Goal: Task Accomplishment & Management: Use online tool/utility

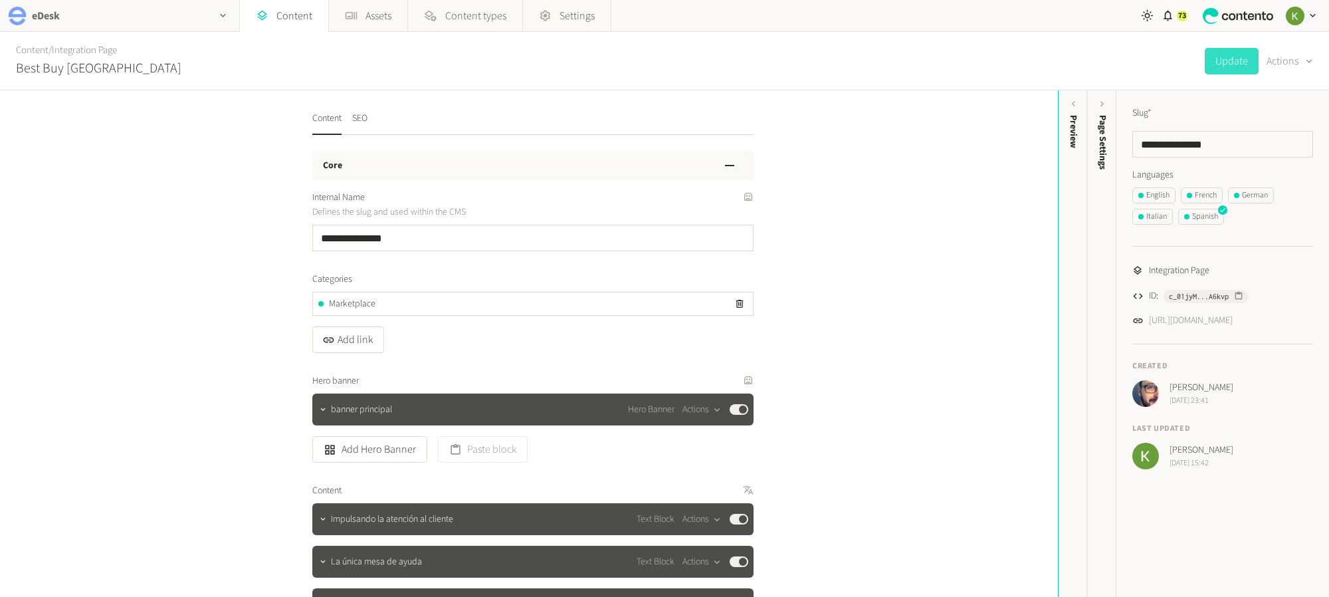
scroll to position [3899, 0]
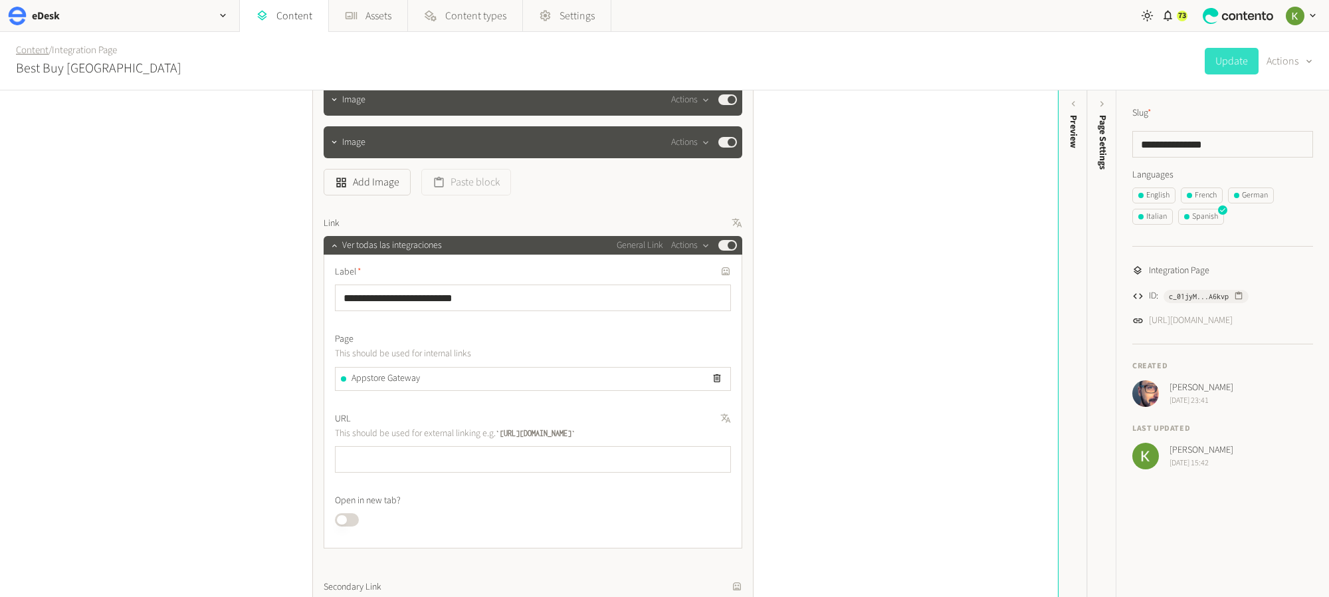
click at [38, 47] on link "Content" at bounding box center [32, 50] width 33 height 14
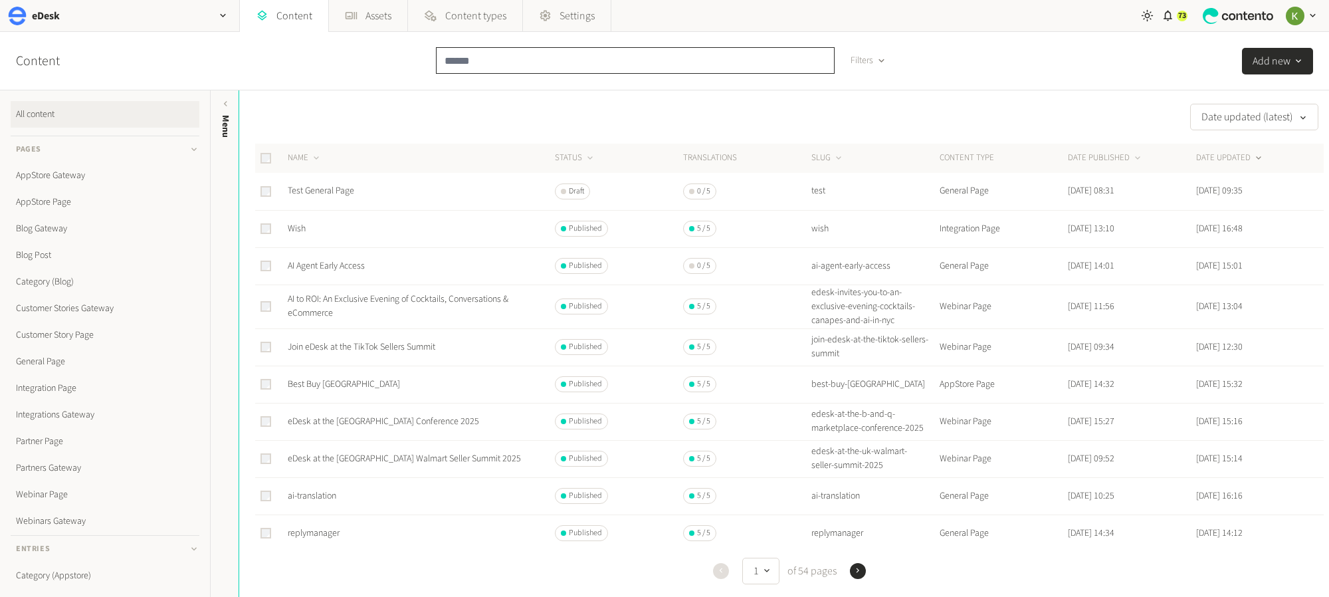
click at [496, 51] on input "text" at bounding box center [635, 60] width 399 height 27
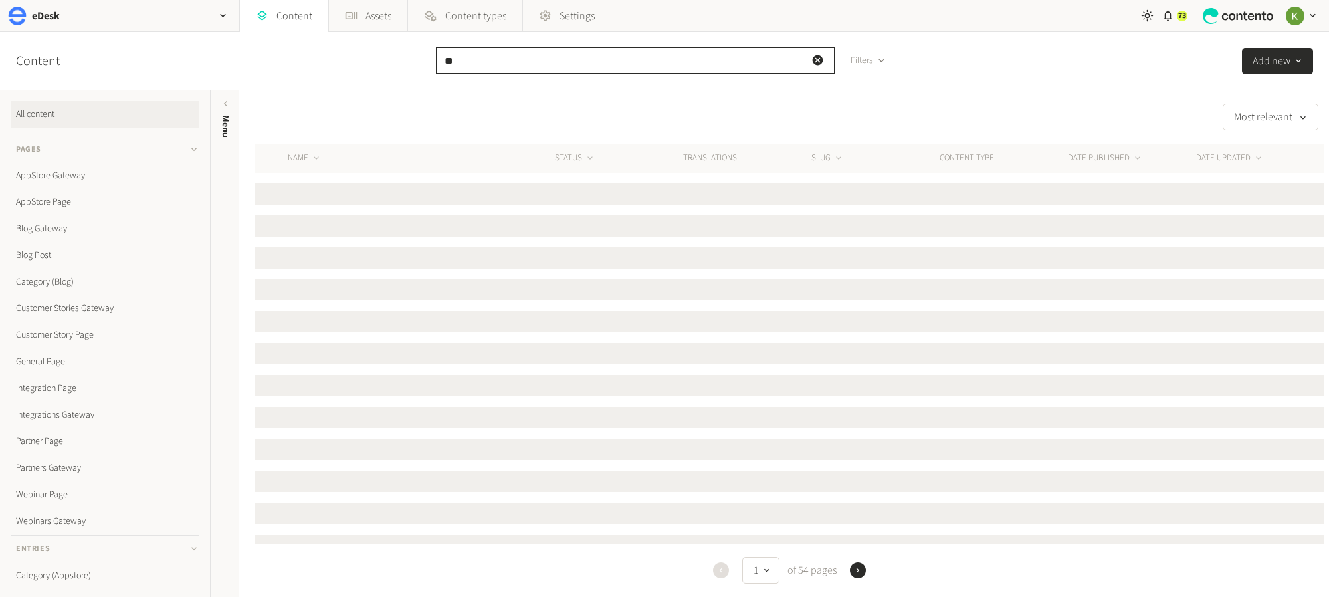
type input "*"
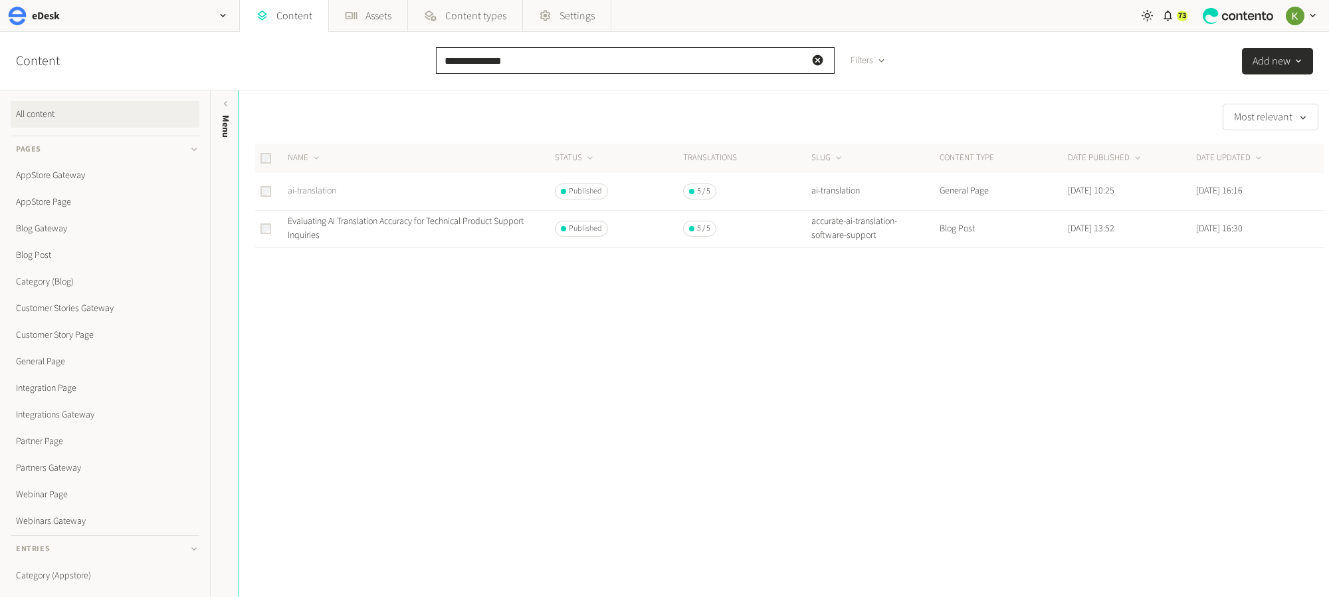
type input "**********"
click at [321, 189] on link "ai-translation" at bounding box center [312, 190] width 49 height 13
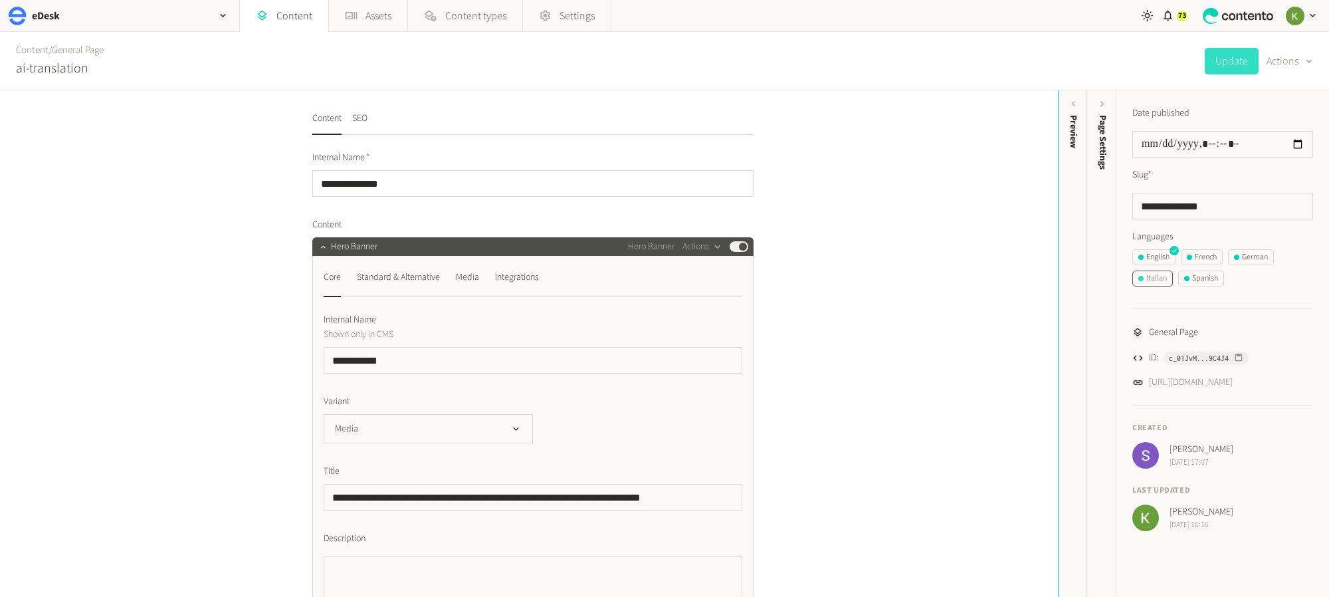
click at [1158, 278] on div "Italian" at bounding box center [1153, 279] width 29 height 12
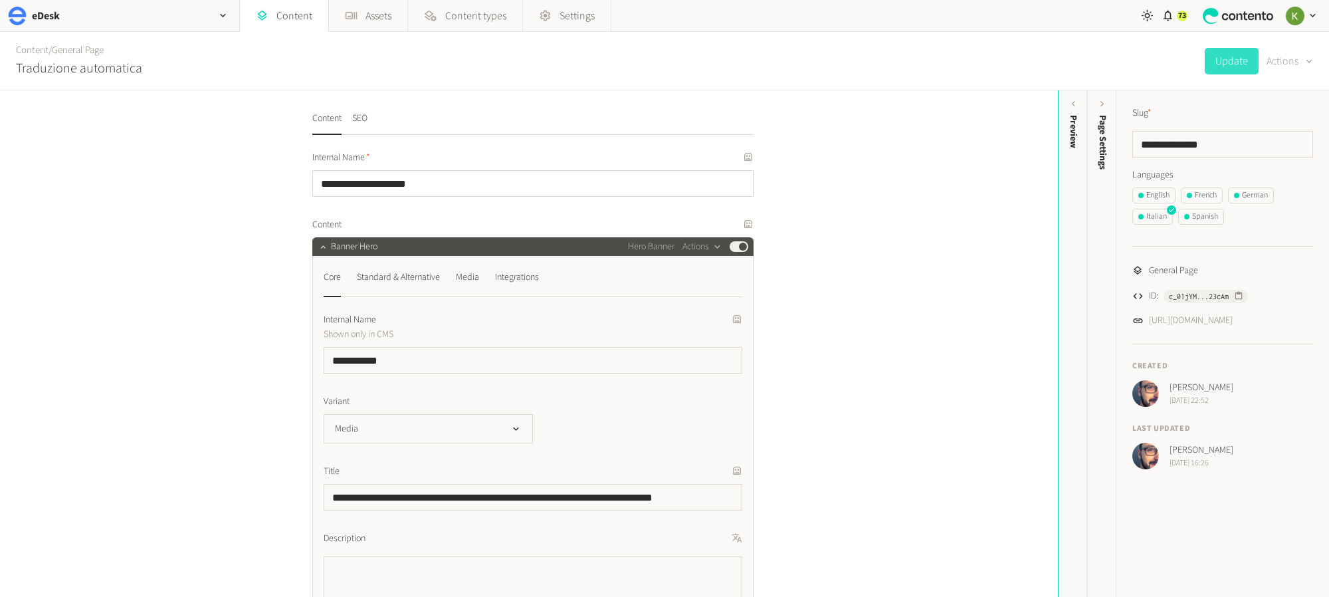
click at [1301, 61] on div "button" at bounding box center [1307, 61] width 13 height 13
click at [1284, 146] on button "Translate" at bounding box center [1280, 144] width 62 height 25
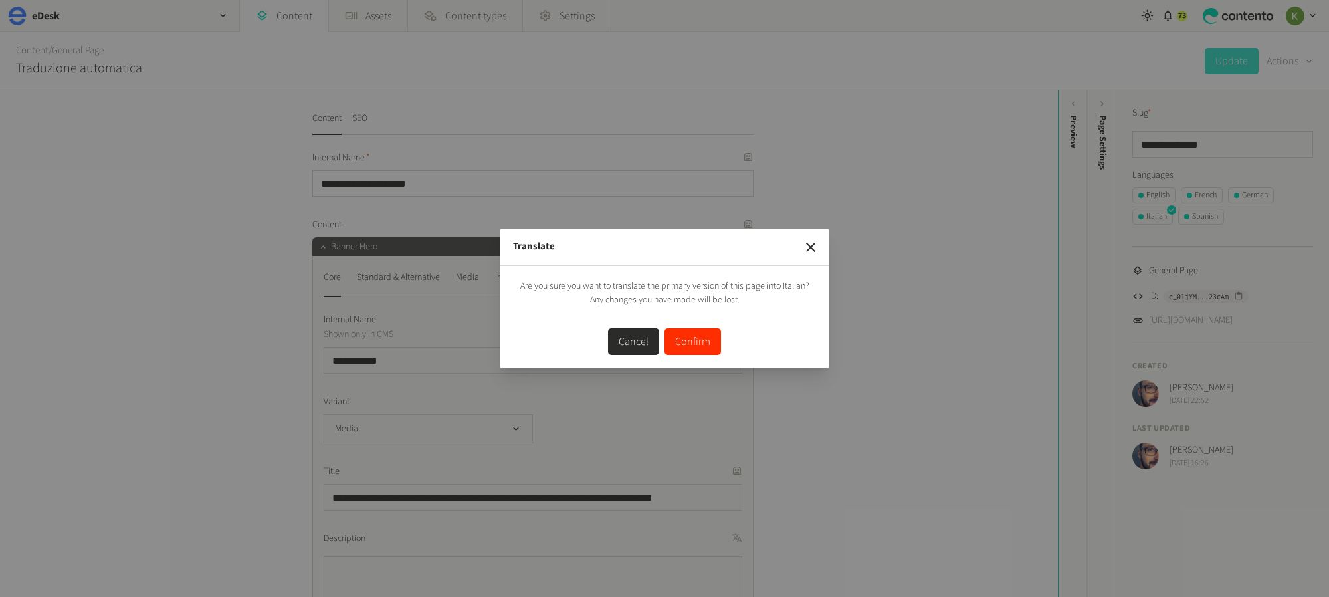
click at [693, 347] on button "Confirm" at bounding box center [693, 341] width 56 height 27
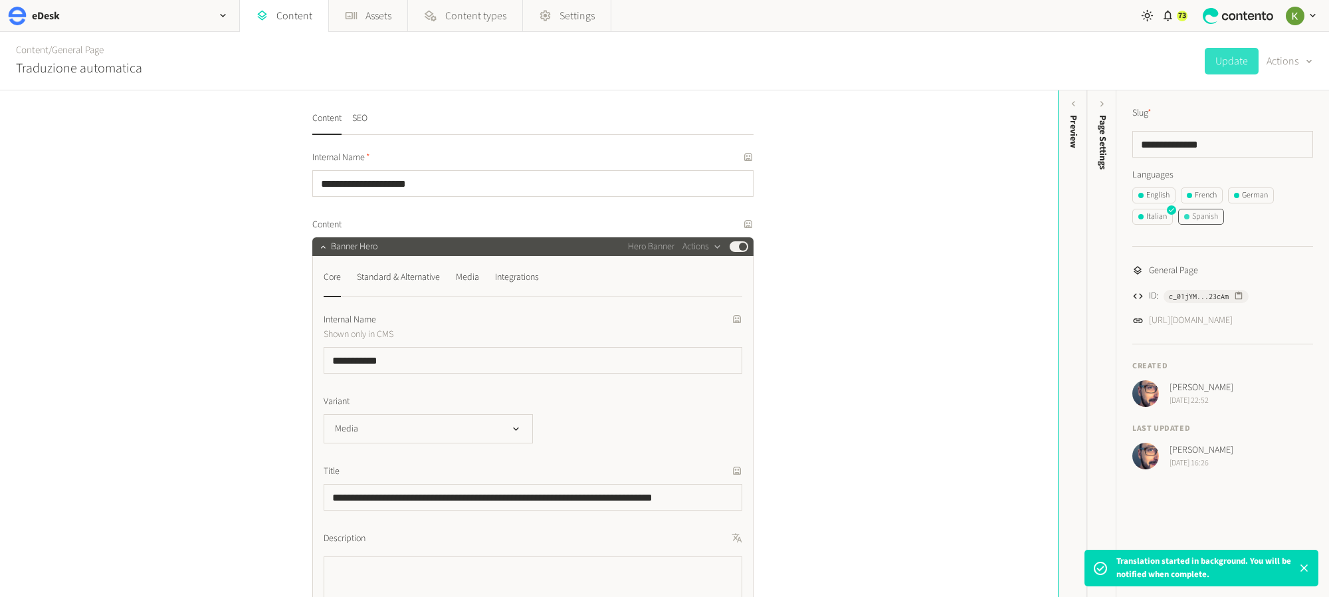
click at [1210, 218] on div "Spanish" at bounding box center [1201, 217] width 34 height 12
click at [1297, 58] on button "Actions" at bounding box center [1290, 61] width 47 height 27
click at [1277, 141] on button "Translate" at bounding box center [1280, 144] width 62 height 25
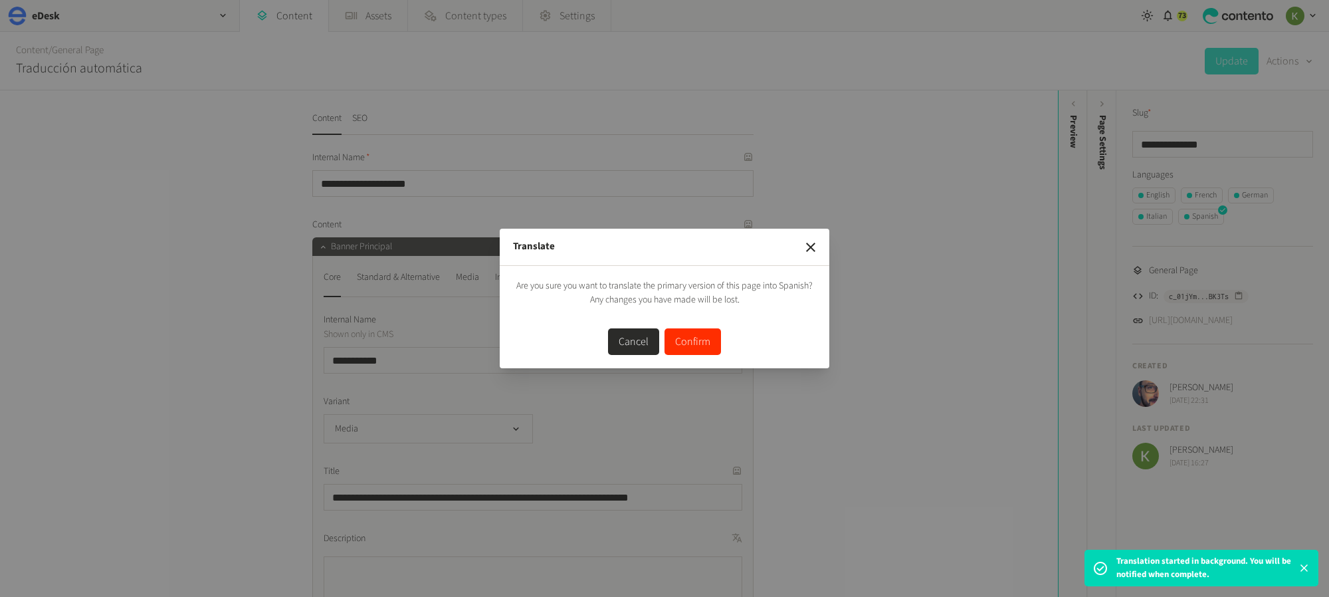
click at [707, 350] on button "Confirm" at bounding box center [693, 341] width 56 height 27
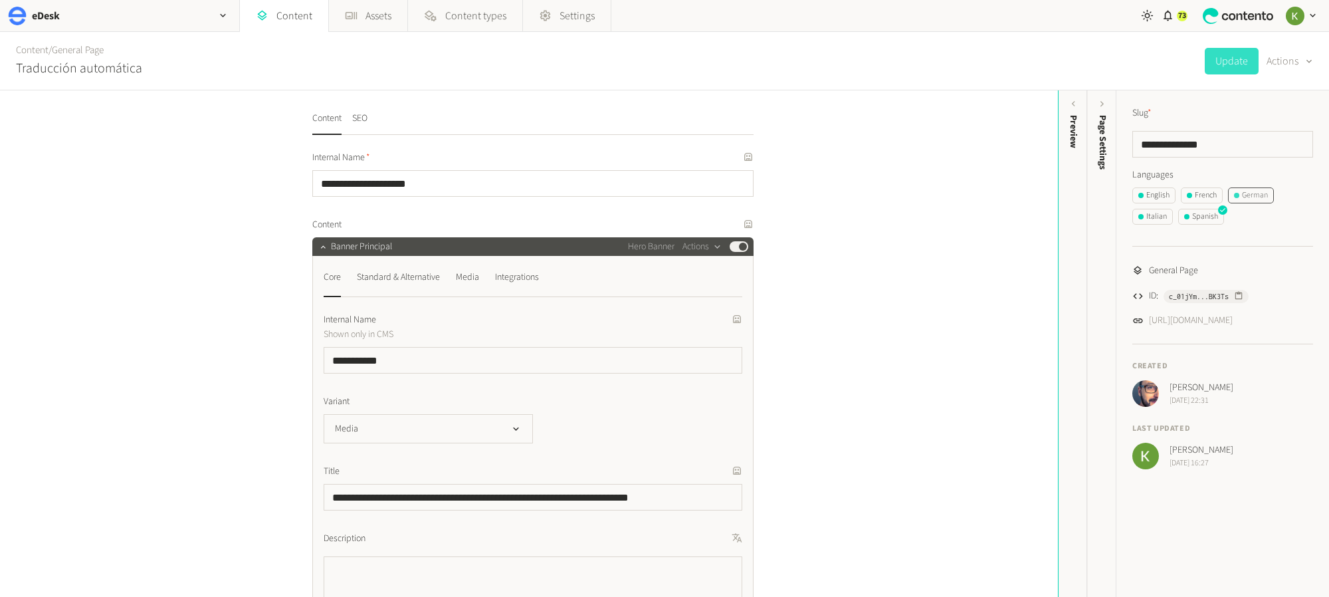
click at [1258, 195] on div "German" at bounding box center [1251, 195] width 34 height 12
click at [1302, 62] on div "button" at bounding box center [1307, 61] width 13 height 13
click at [1280, 145] on button "Translate" at bounding box center [1280, 144] width 62 height 25
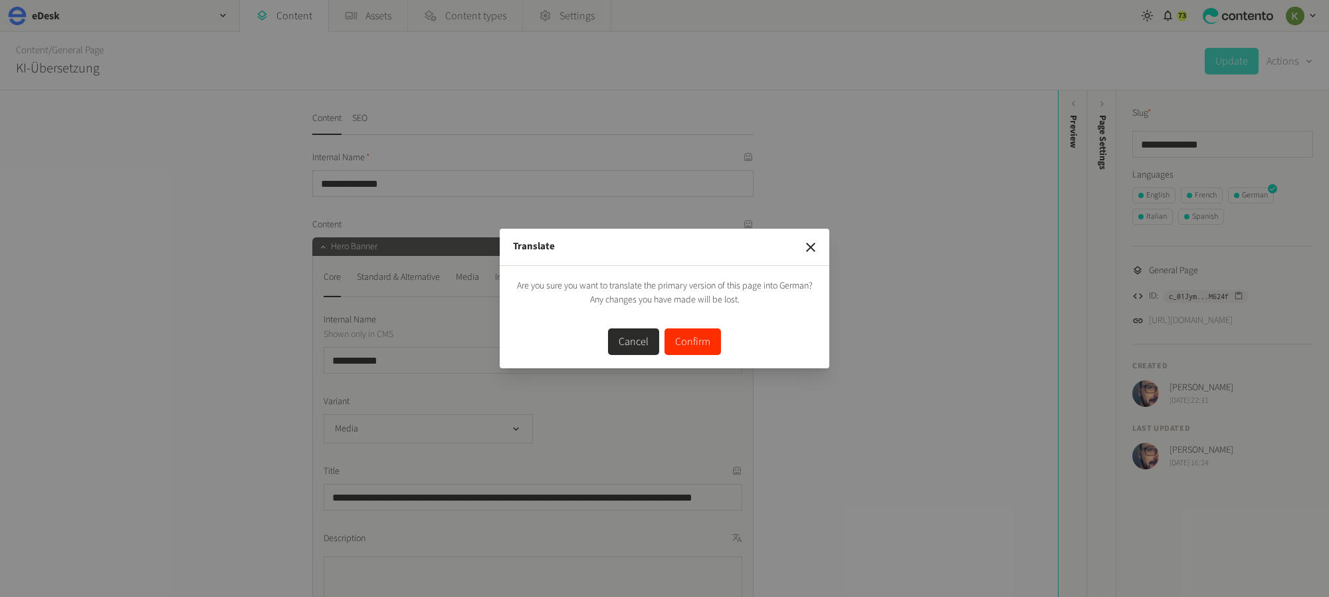
click at [702, 339] on button "Confirm" at bounding box center [693, 341] width 56 height 27
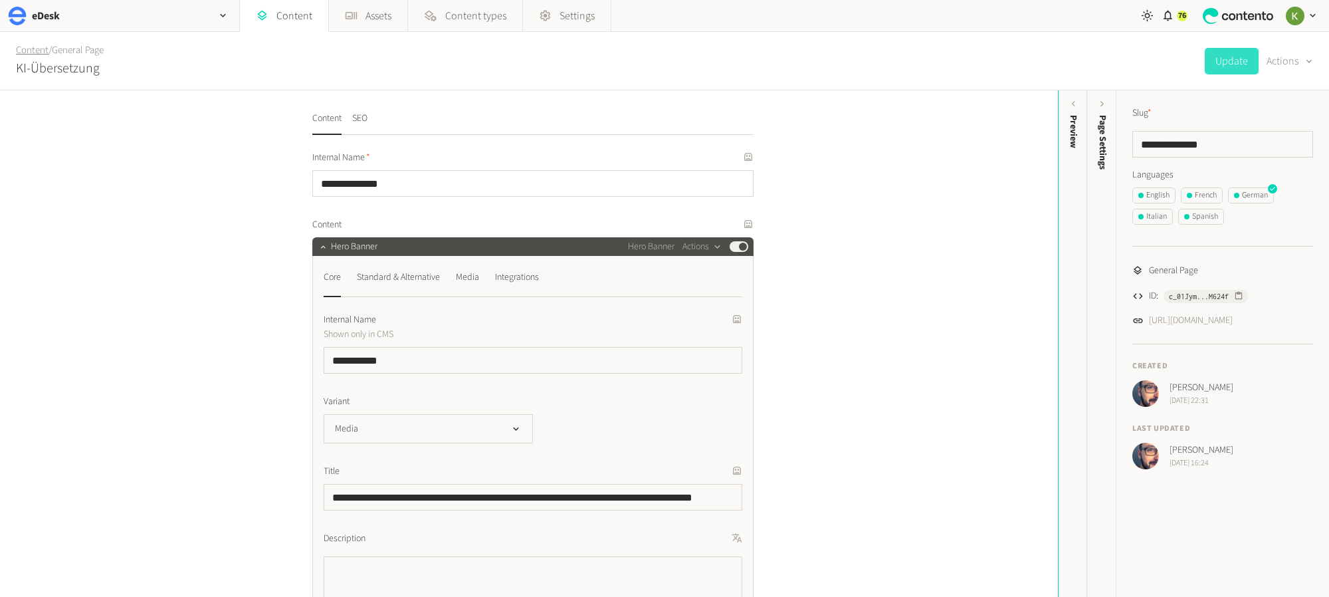
click at [36, 49] on link "Content" at bounding box center [32, 50] width 33 height 14
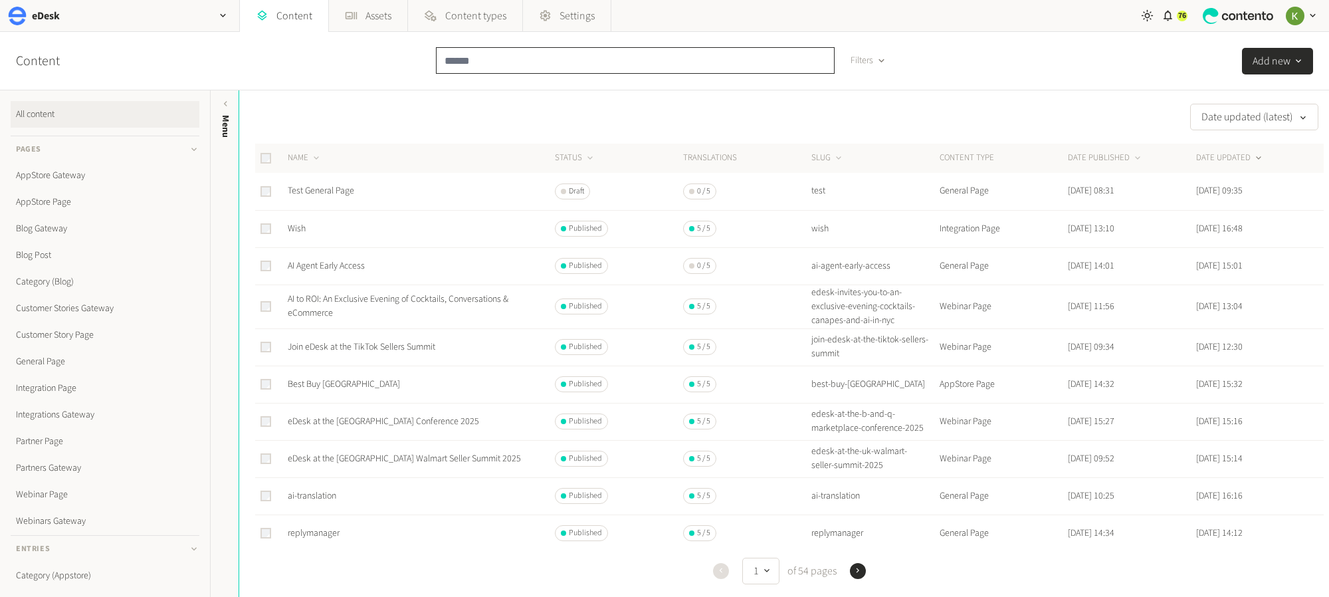
click at [510, 67] on input "text" at bounding box center [635, 60] width 399 height 27
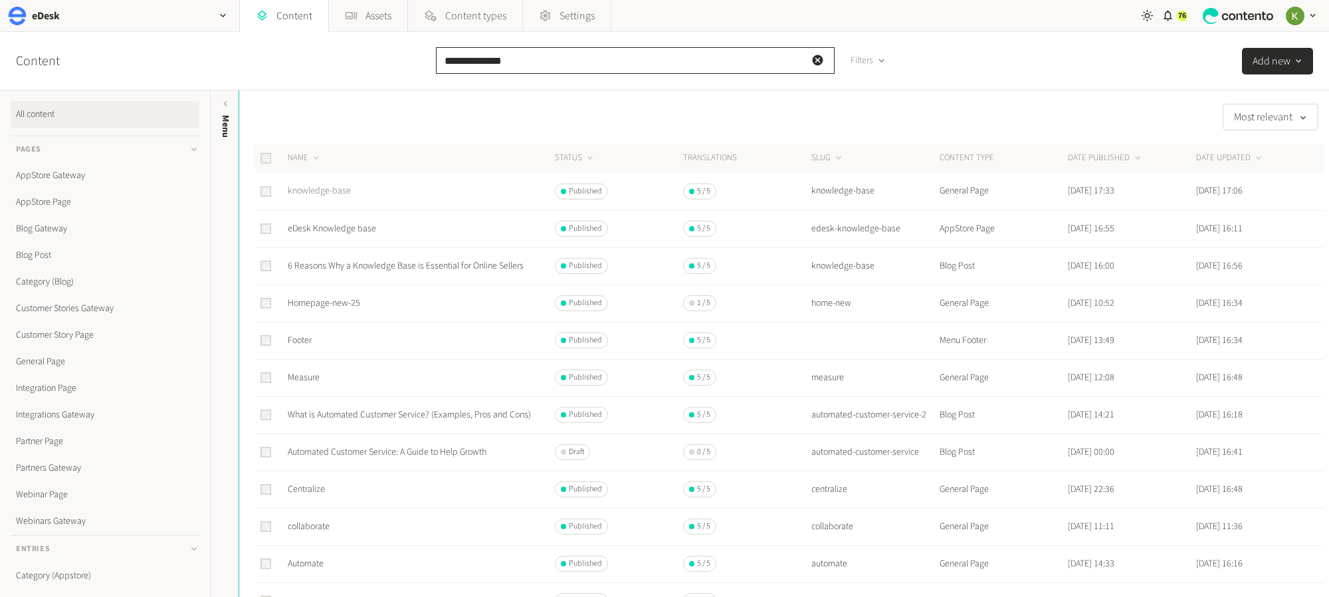
type input "**********"
click at [330, 189] on link "knowledge-base" at bounding box center [319, 190] width 63 height 13
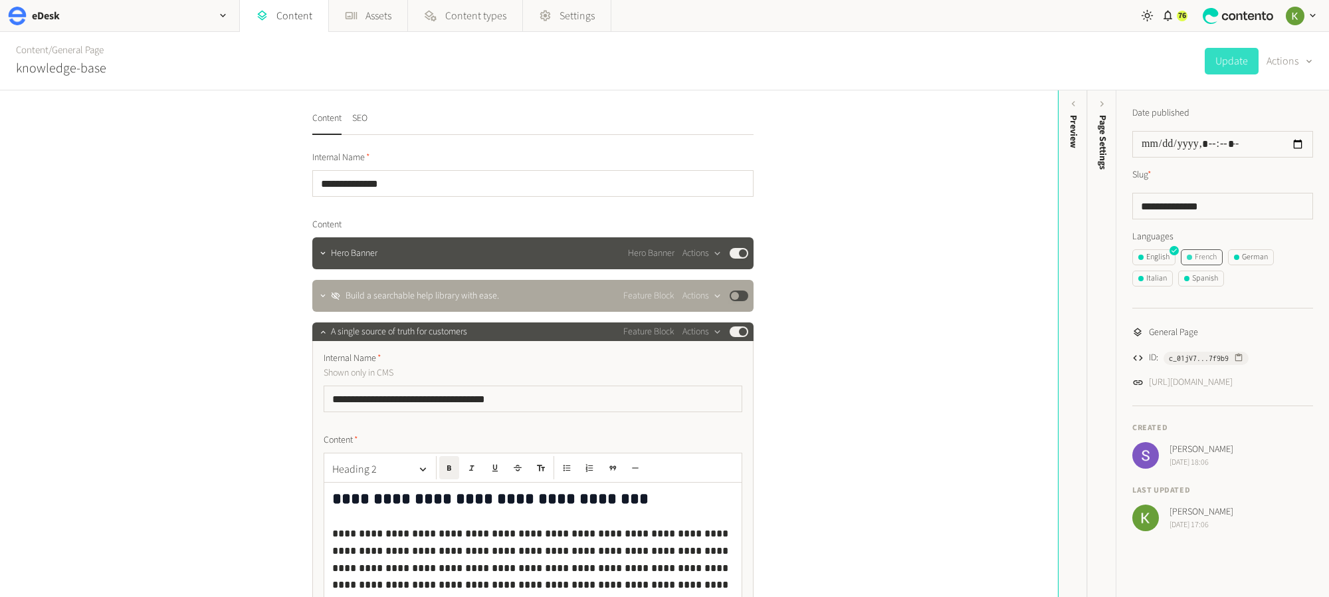
click at [1201, 259] on div "French" at bounding box center [1202, 257] width 30 height 12
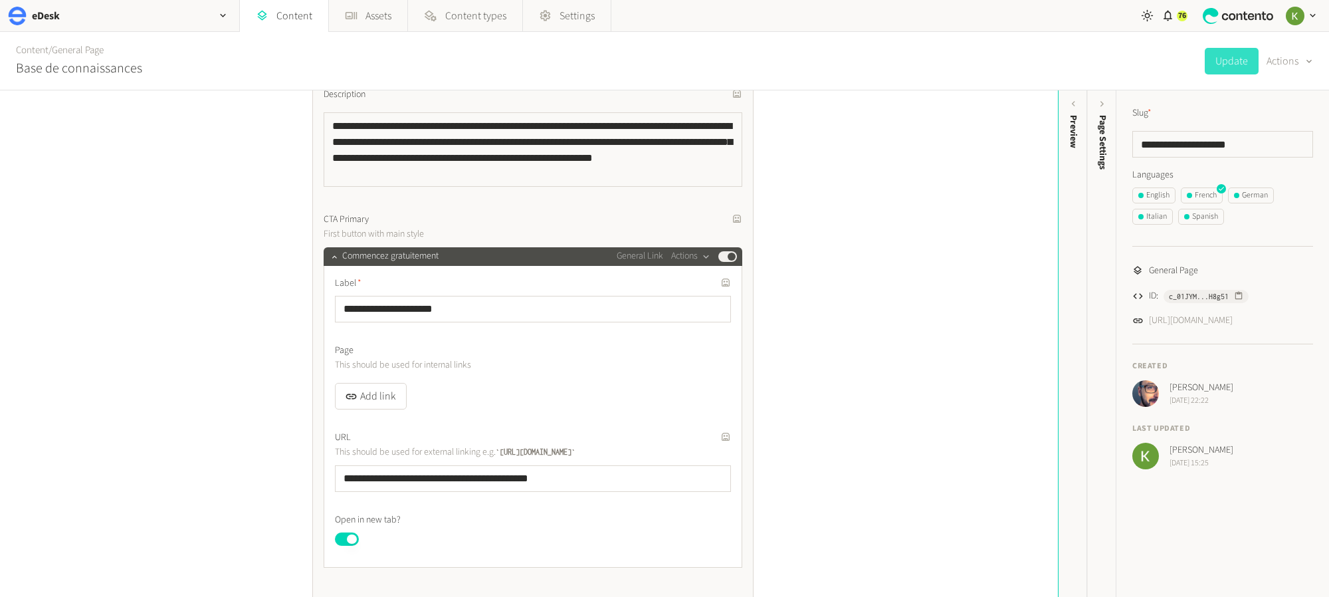
scroll to position [495, 0]
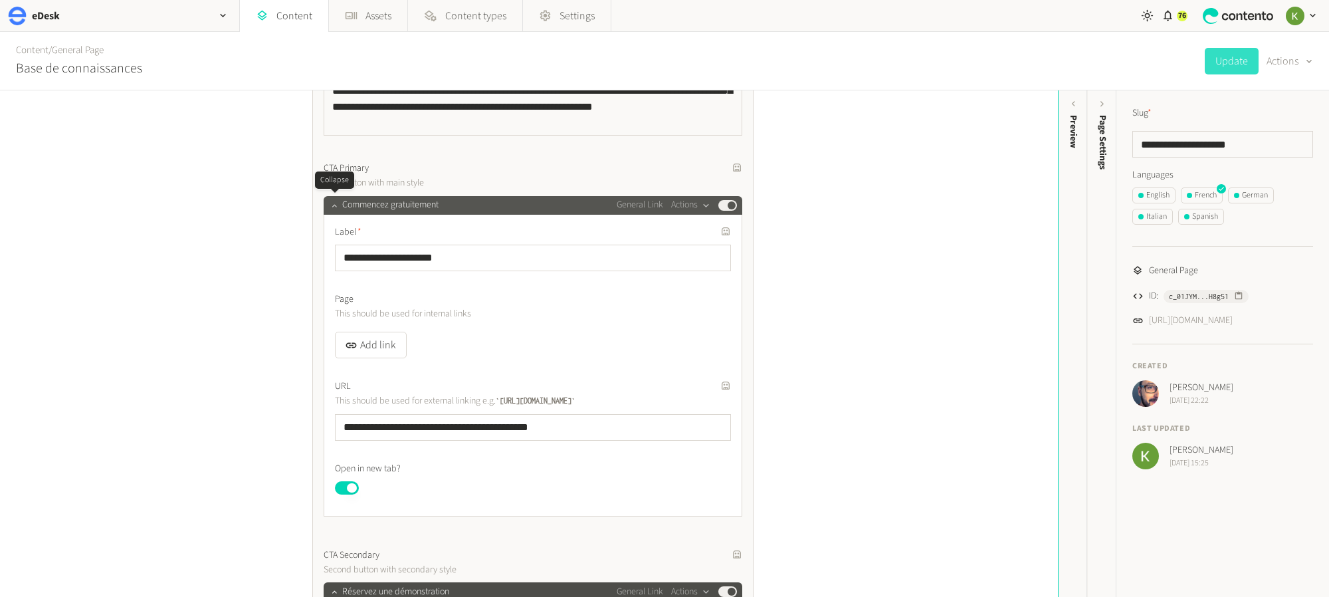
click at [335, 204] on icon "button" at bounding box center [334, 205] width 5 height 3
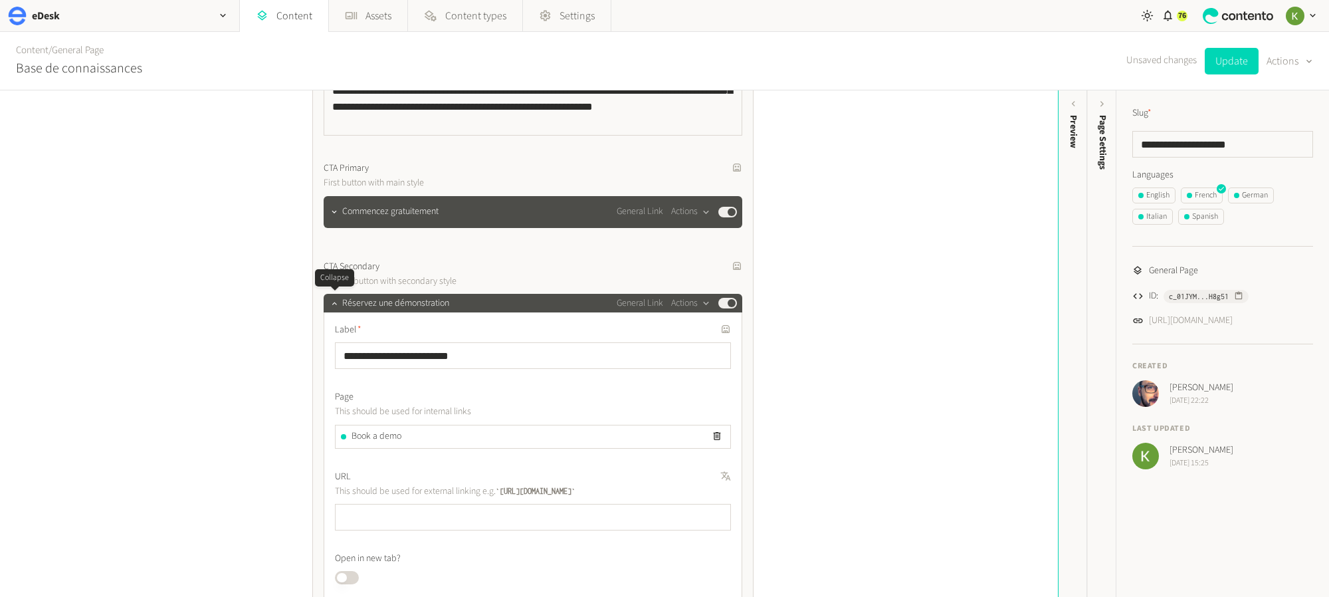
drag, startPoint x: 335, startPoint y: 302, endPoint x: 352, endPoint y: 292, distance: 19.4
click at [335, 302] on icon "button" at bounding box center [334, 303] width 5 height 3
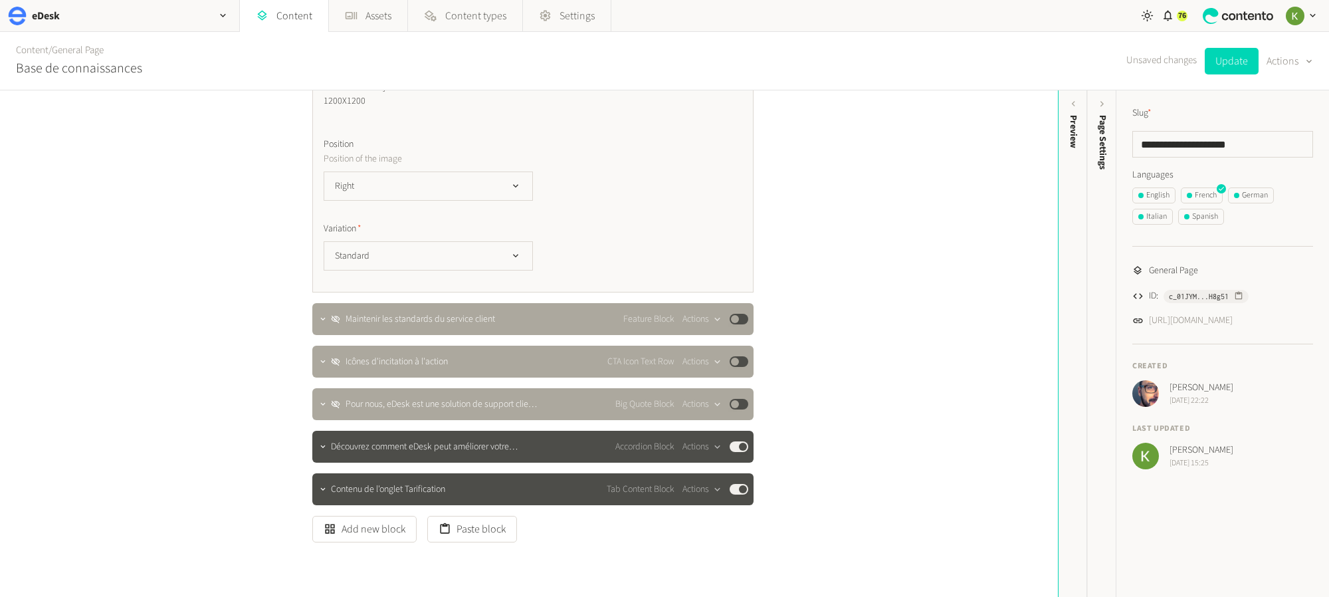
scroll to position [2521, 0]
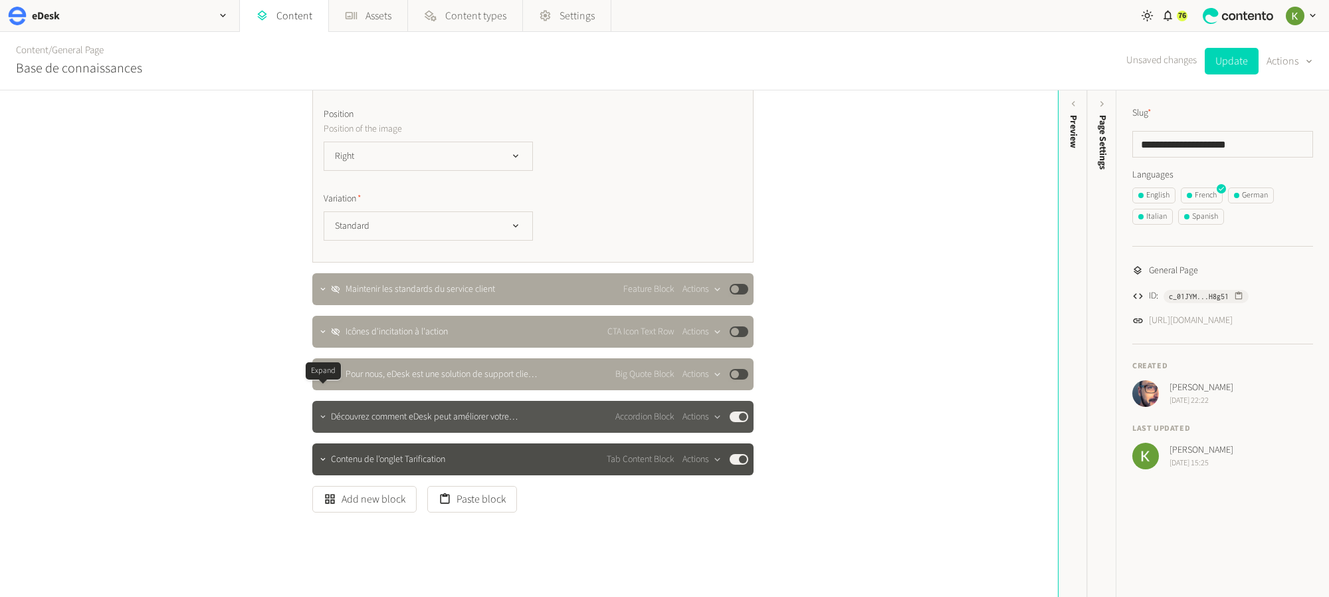
click at [326, 412] on icon "button" at bounding box center [322, 416] width 9 height 9
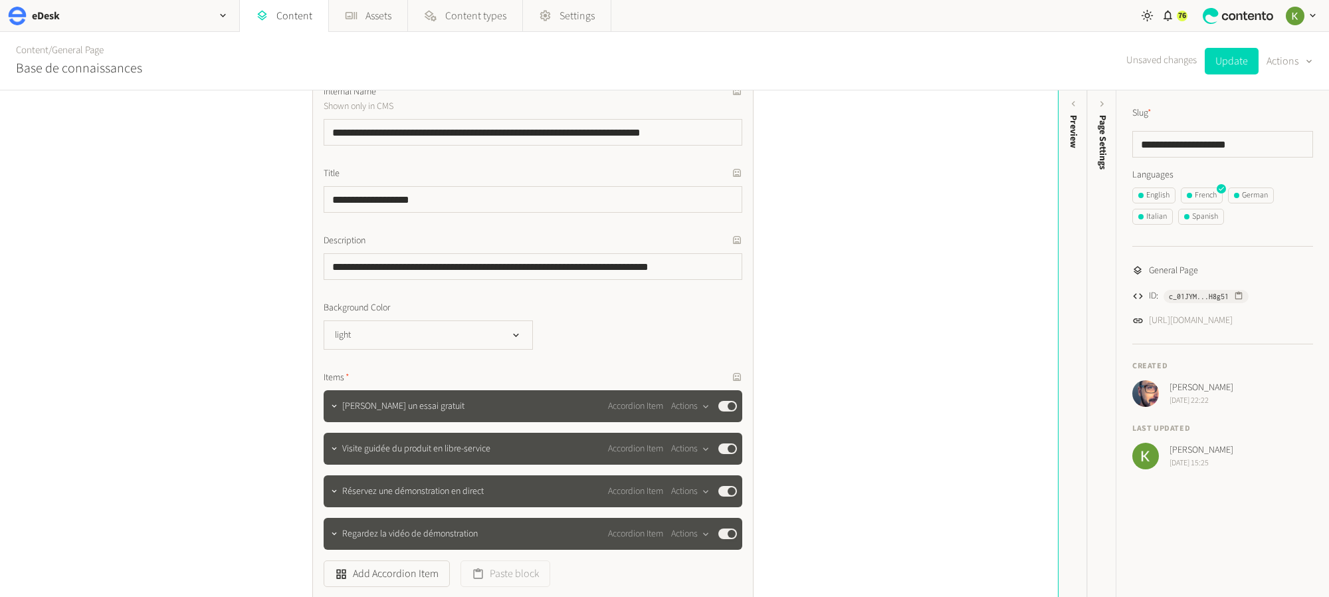
scroll to position [2875, 0]
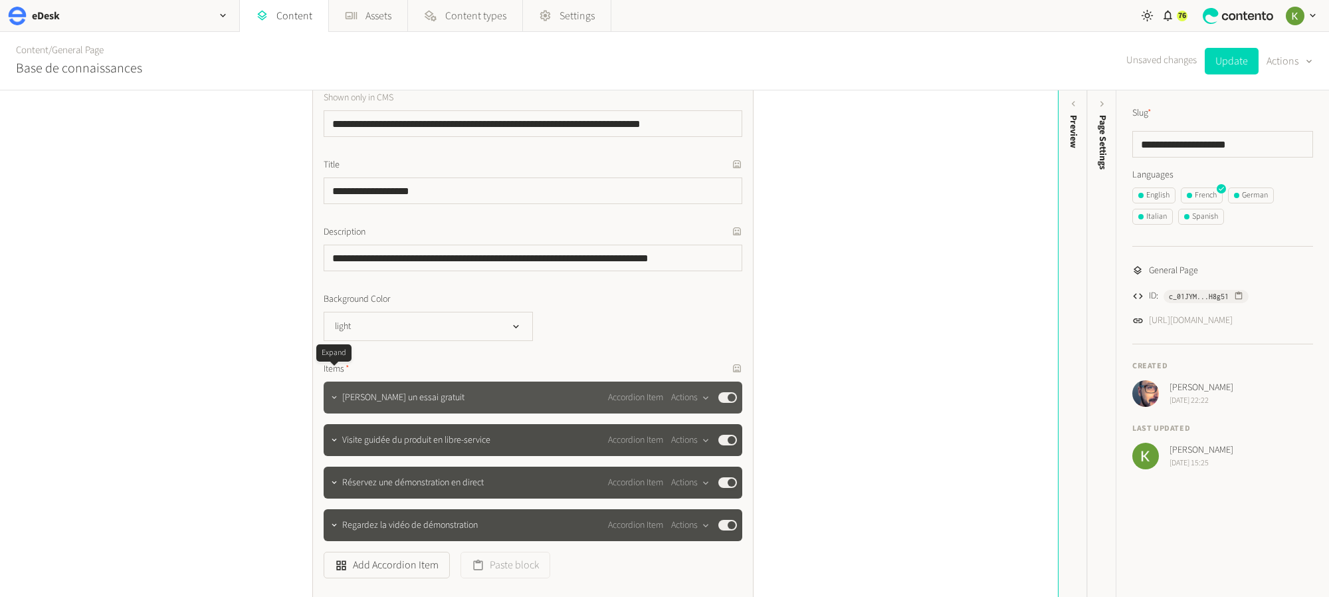
click at [332, 396] on icon "button" at bounding box center [334, 397] width 5 height 3
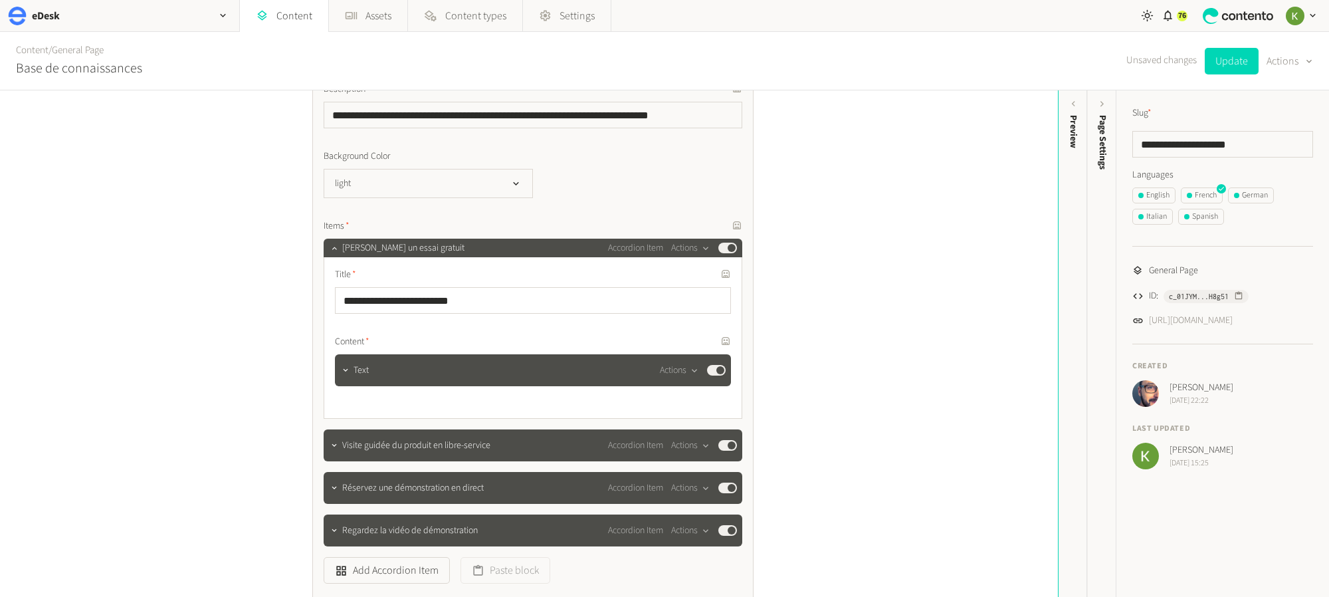
scroll to position [3076, 0]
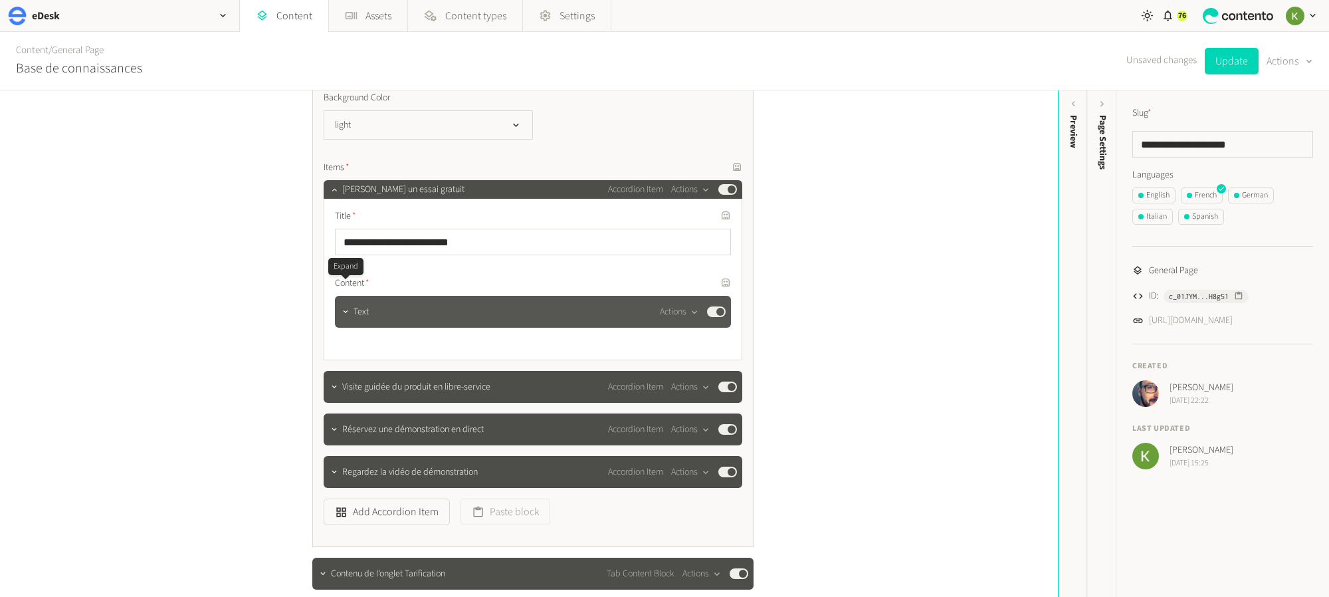
drag, startPoint x: 340, startPoint y: 288, endPoint x: 355, endPoint y: 283, distance: 15.3
click at [341, 307] on icon "button" at bounding box center [345, 311] width 9 height 9
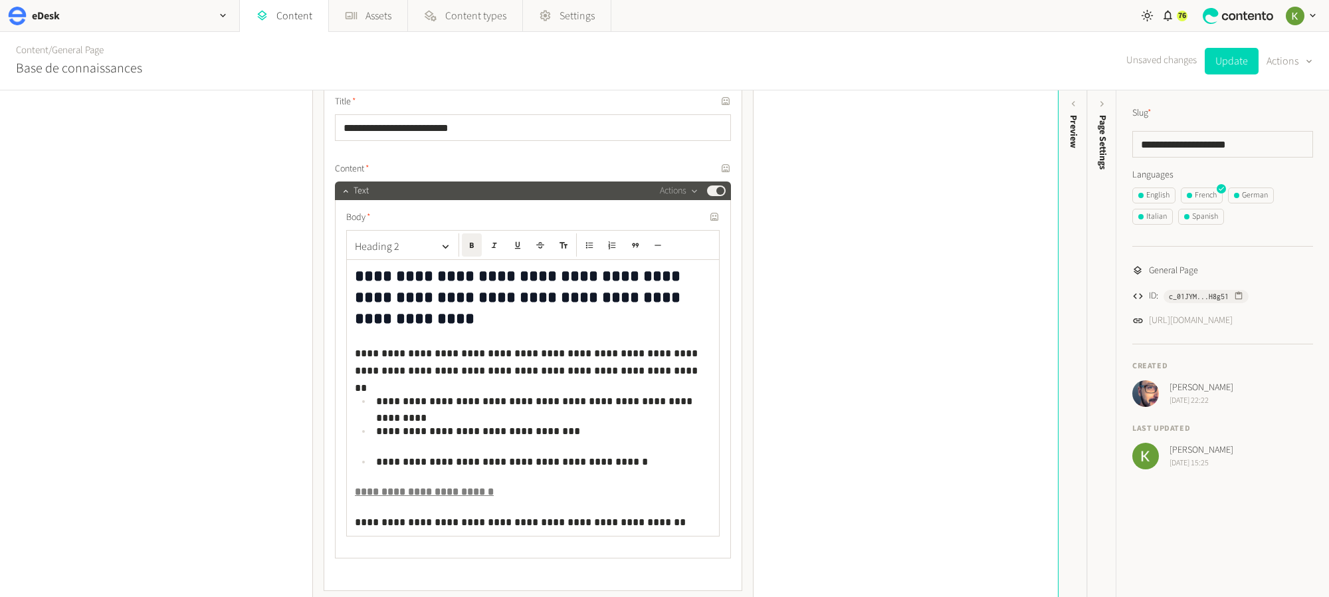
scroll to position [3247, 0]
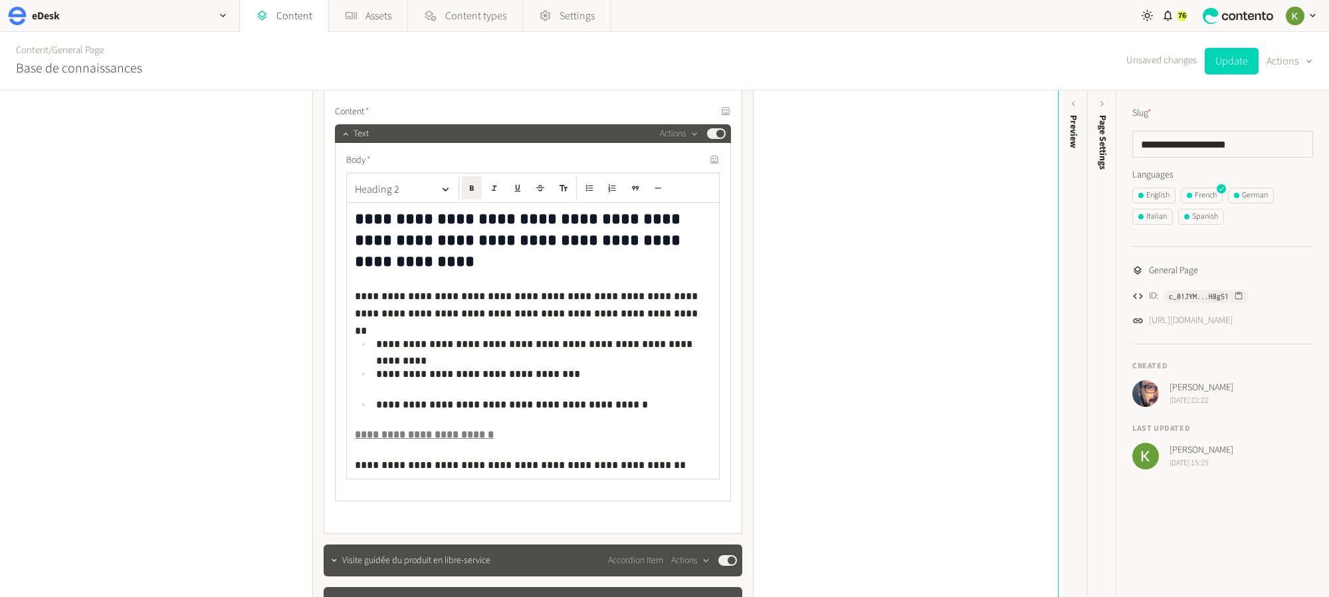
click at [412, 429] on strong "**********" at bounding box center [424, 434] width 139 height 10
click at [446, 429] on strong "**********" at bounding box center [424, 434] width 139 height 10
drag, startPoint x: 491, startPoint y: 396, endPoint x: 367, endPoint y: 367, distance: 127.0
click at [334, 390] on div "**********" at bounding box center [533, 280] width 419 height 506
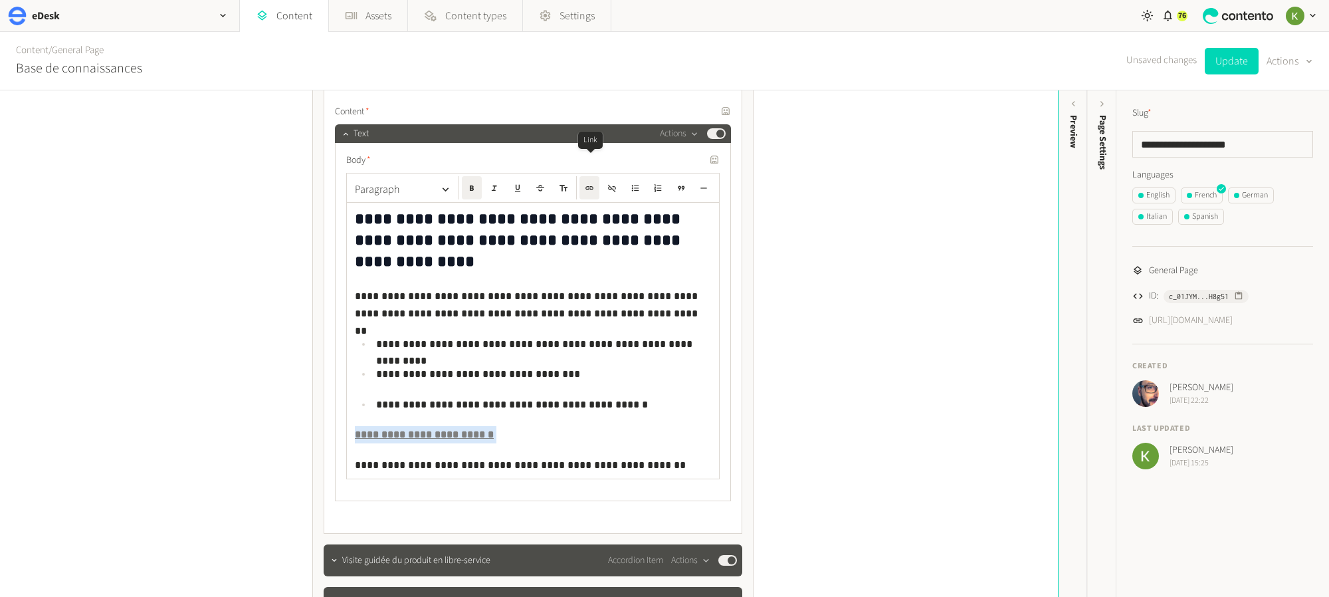
click at [589, 176] on button "button" at bounding box center [590, 187] width 20 height 23
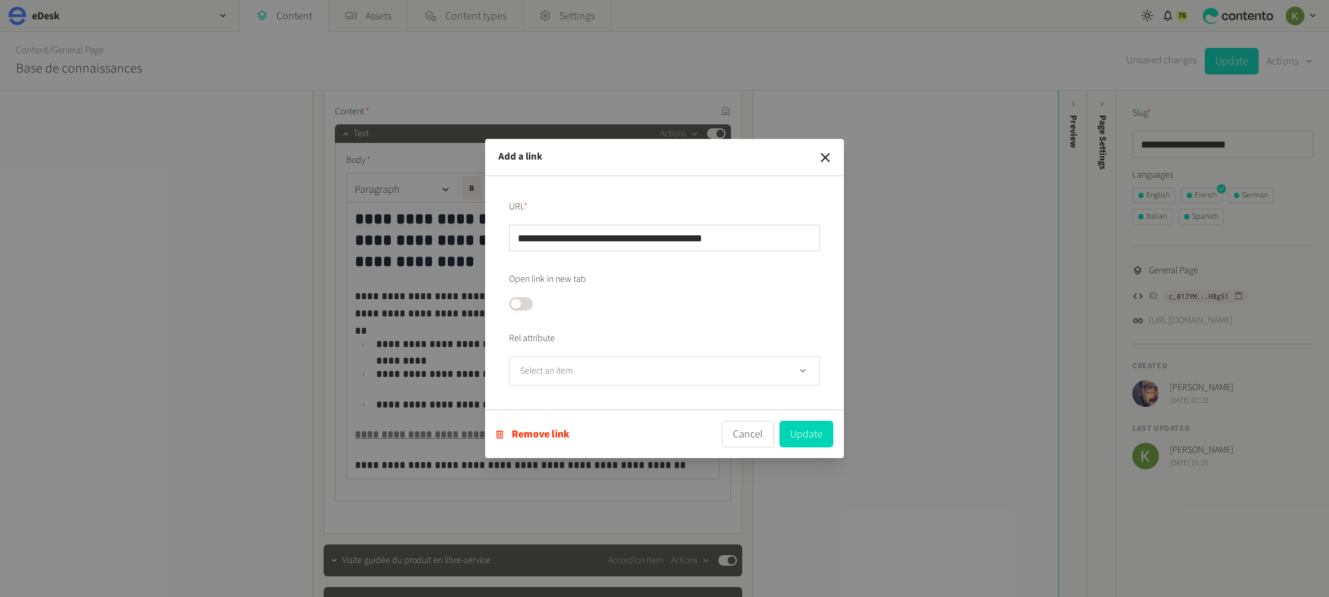
click at [695, 368] on button "Select an item" at bounding box center [664, 370] width 311 height 29
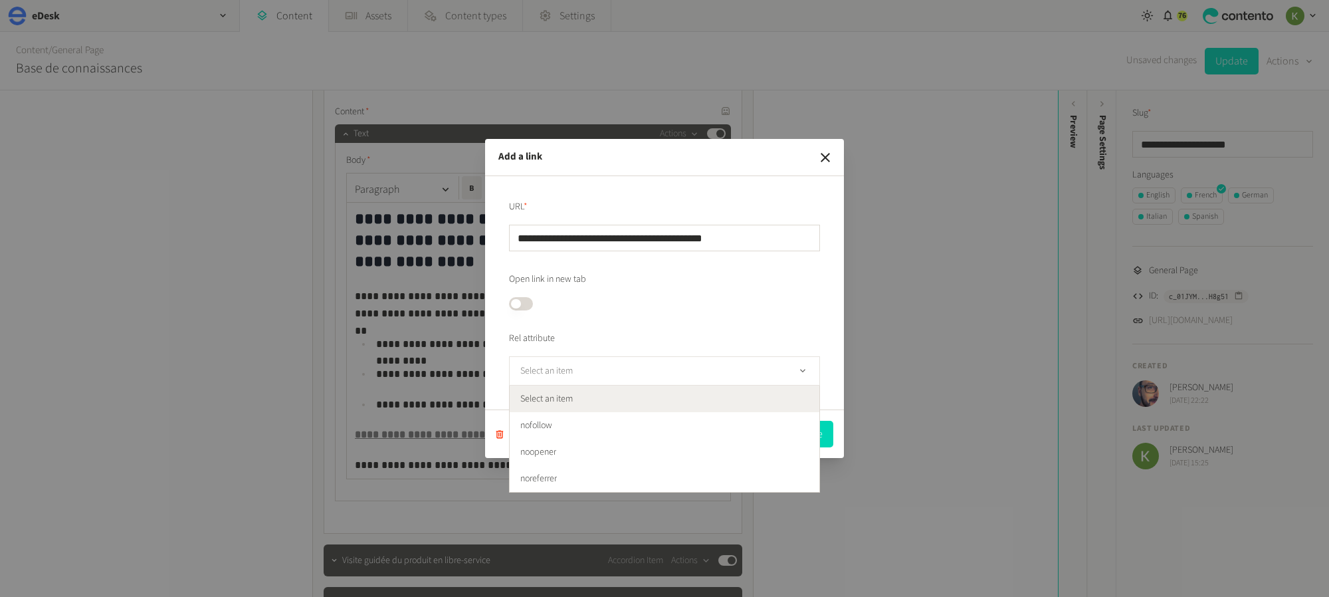
click at [695, 368] on button "Select an item" at bounding box center [664, 370] width 311 height 29
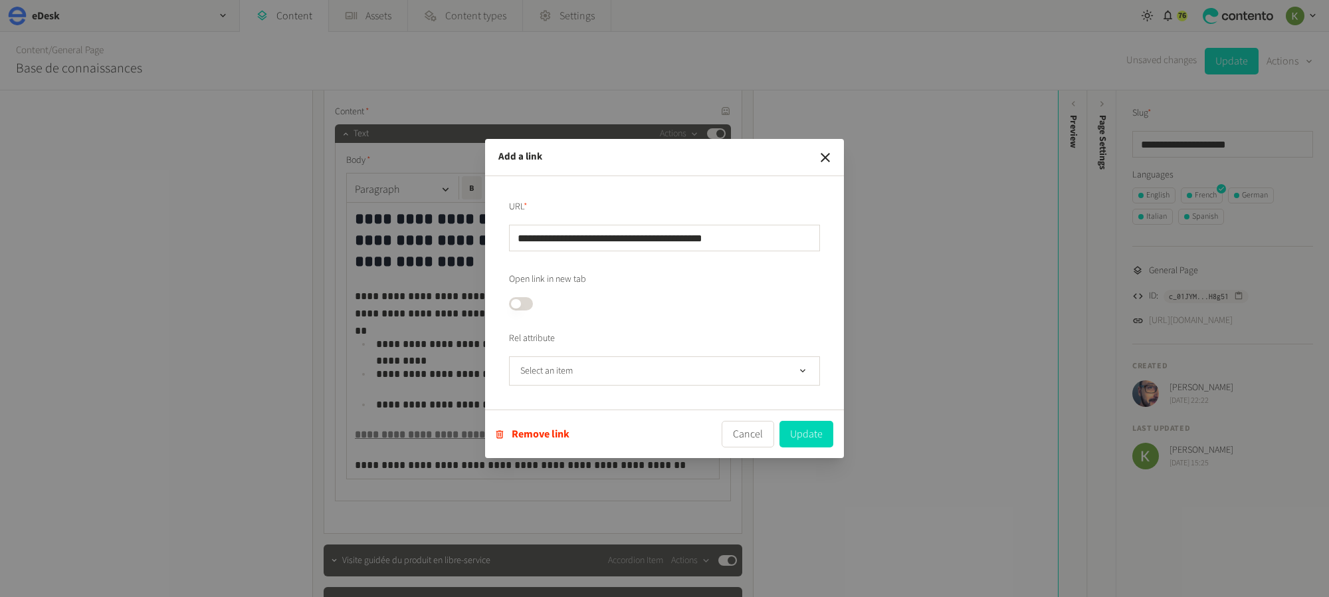
click at [405, 315] on div "**********" at bounding box center [664, 298] width 1329 height 597
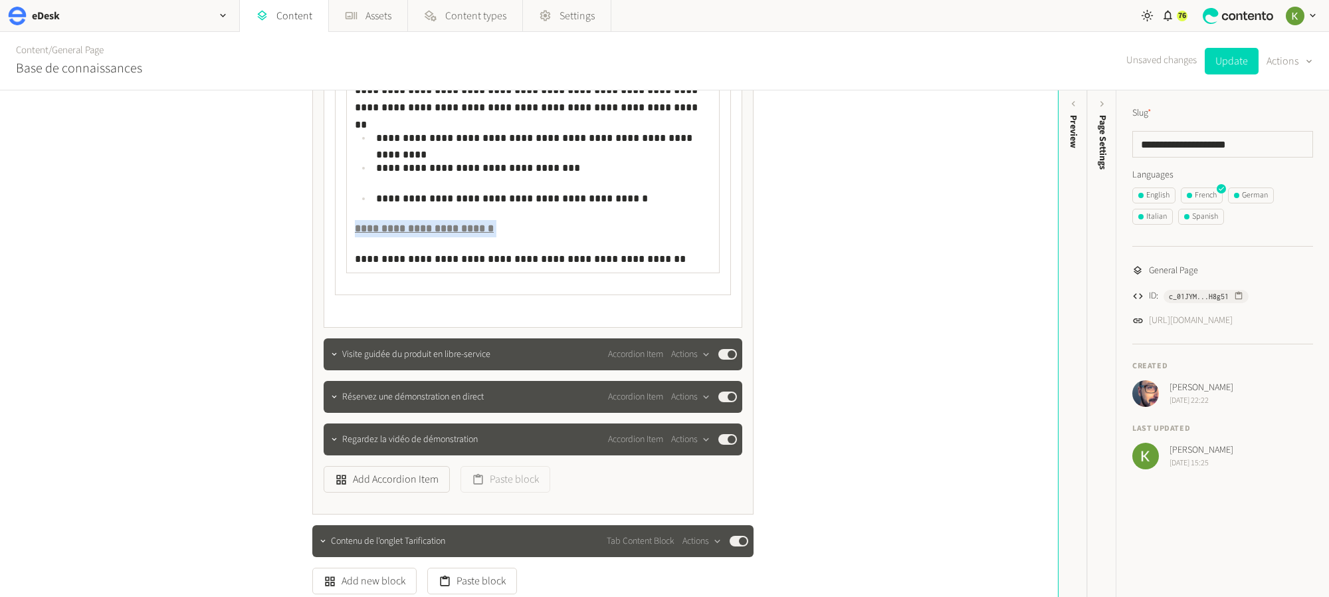
scroll to position [3477, 0]
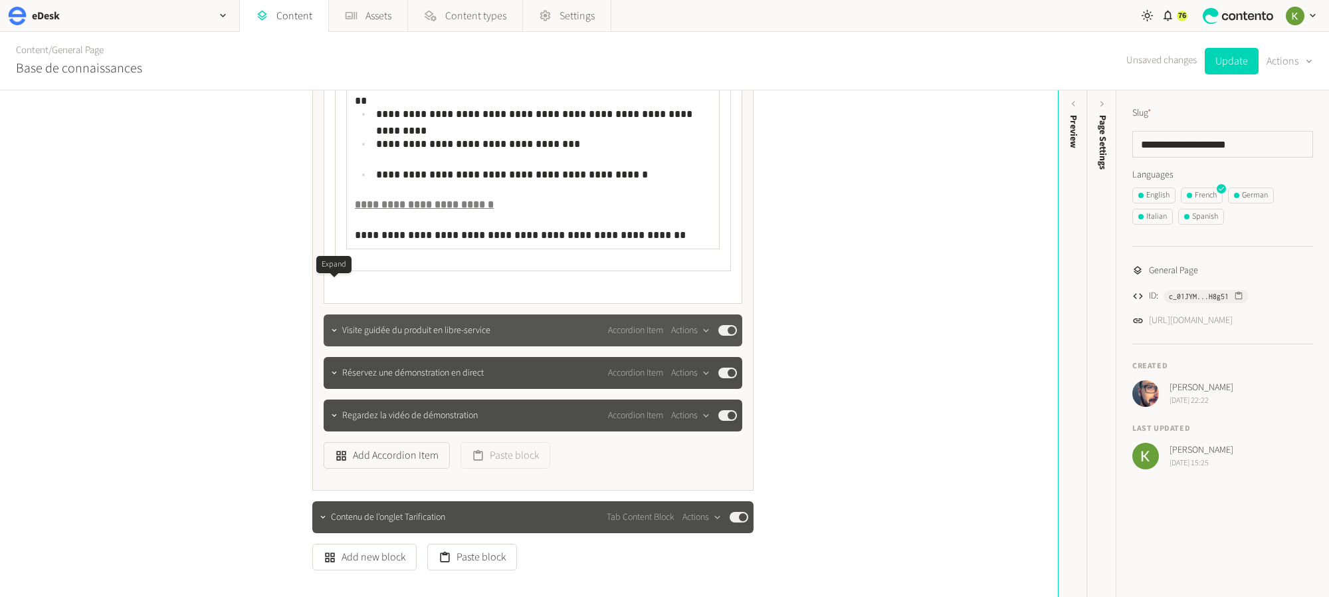
click at [340, 321] on div at bounding box center [334, 330] width 16 height 19
click at [336, 321] on button "button" at bounding box center [334, 329] width 16 height 16
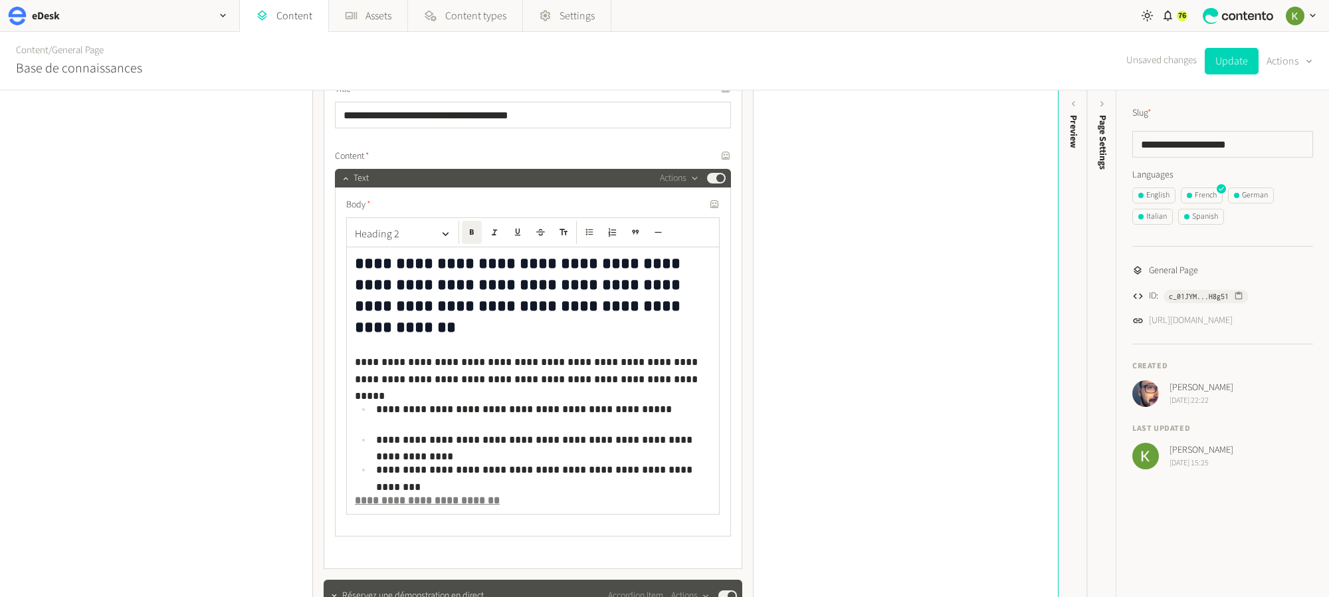
scroll to position [3792, 0]
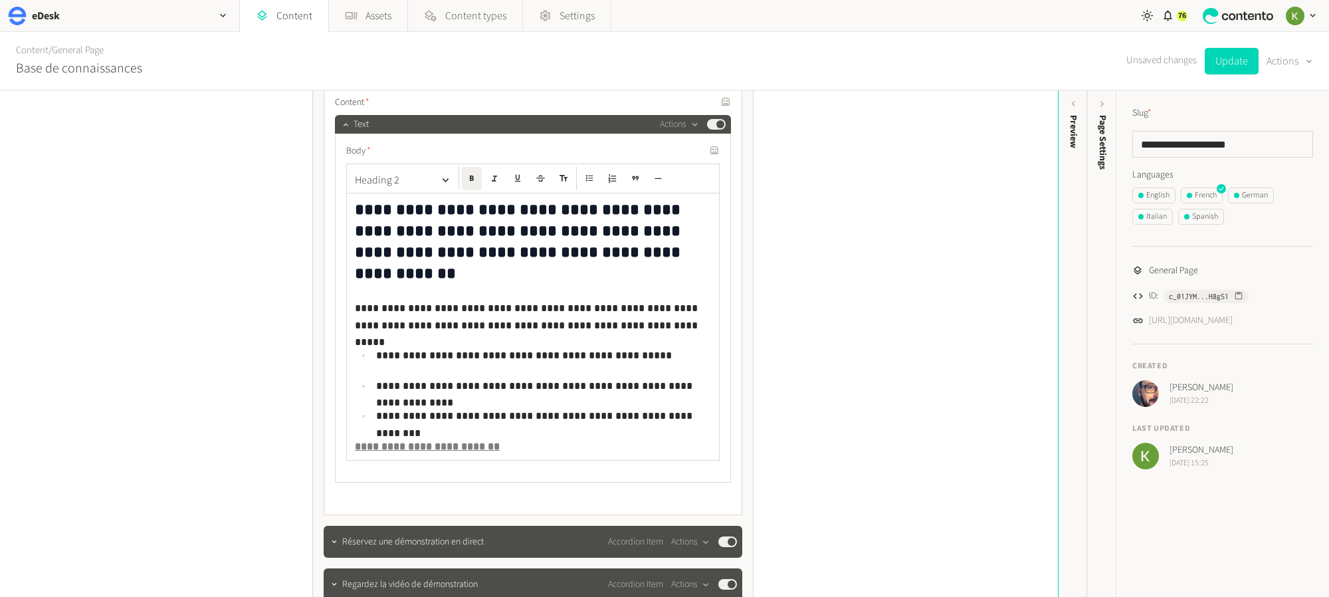
click at [429, 441] on strong "**********" at bounding box center [427, 446] width 145 height 10
drag, startPoint x: 476, startPoint y: 384, endPoint x: 336, endPoint y: 382, distance: 139.6
click at [336, 382] on div "**********" at bounding box center [533, 308] width 396 height 349
click at [592, 177] on icon "button" at bounding box center [590, 179] width 8 height 4
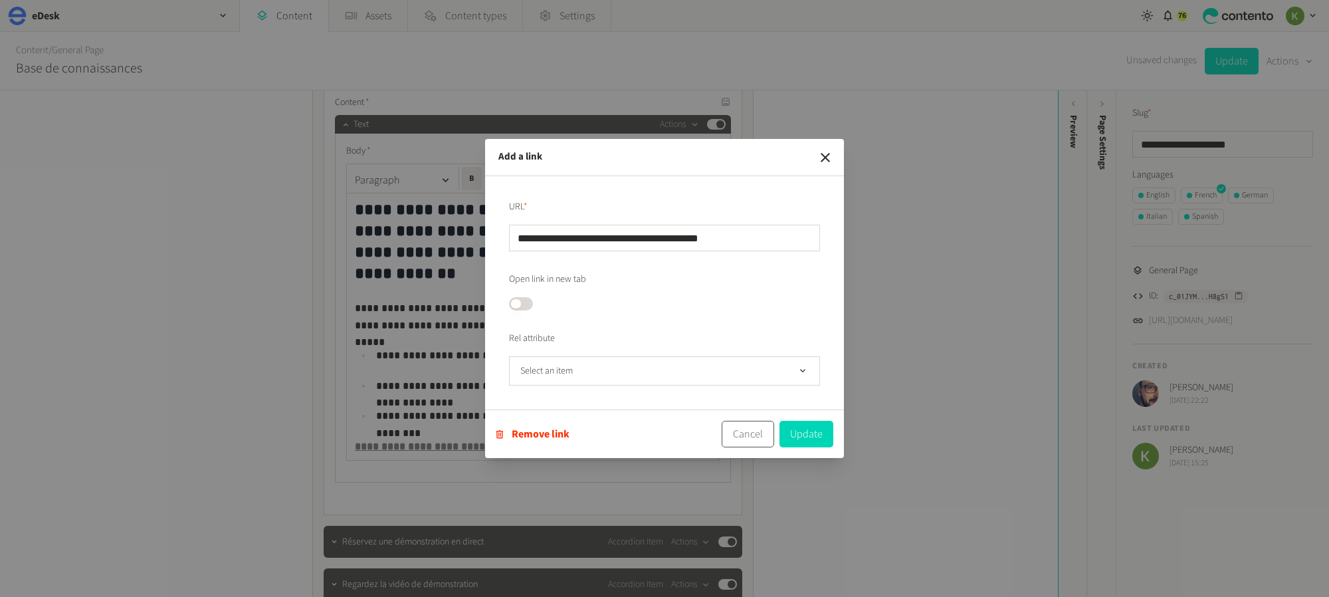
click at [756, 438] on button "Cancel" at bounding box center [748, 434] width 53 height 27
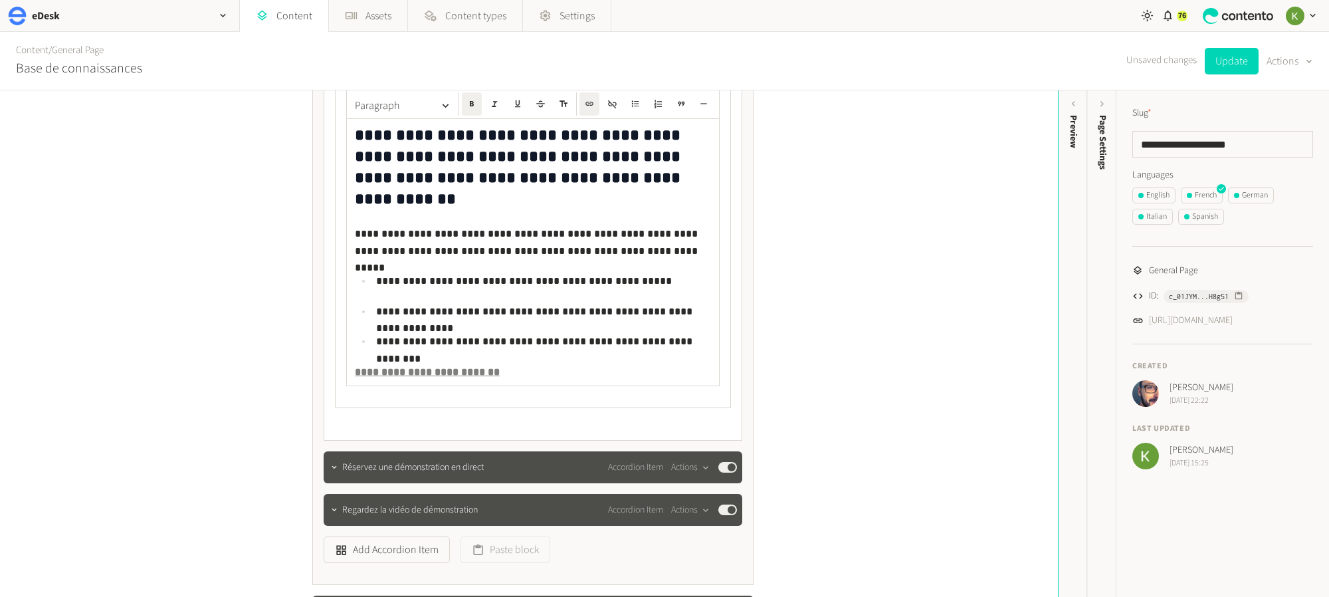
scroll to position [3933, 0]
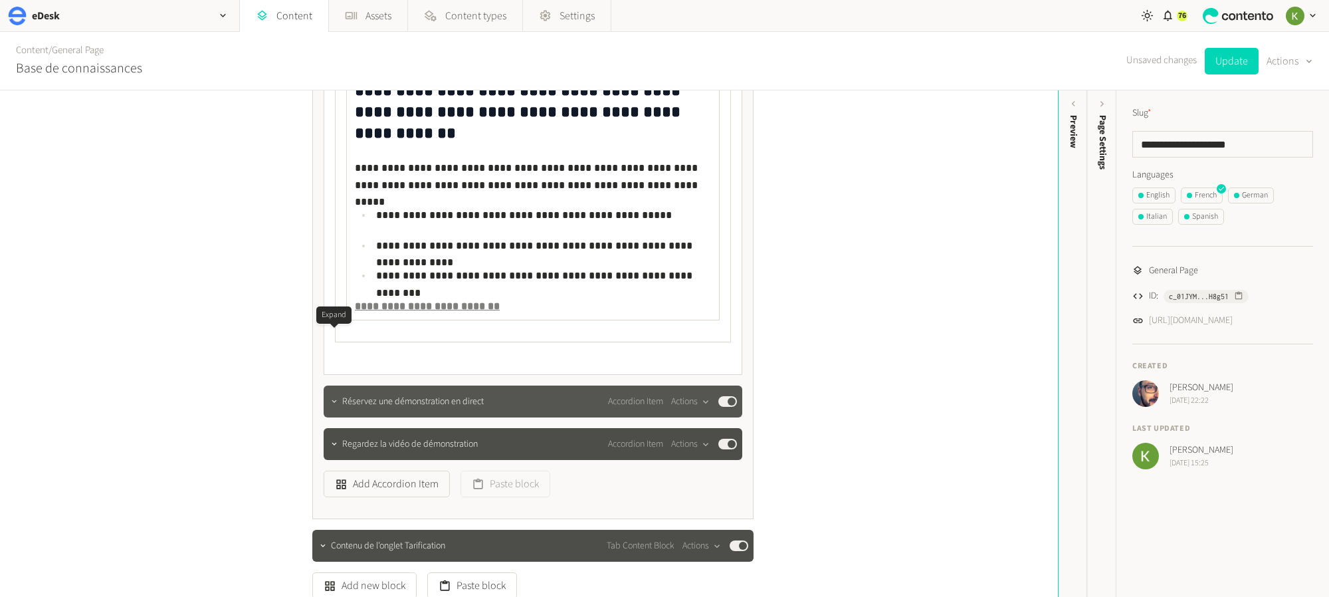
click at [340, 392] on button "button" at bounding box center [334, 400] width 16 height 16
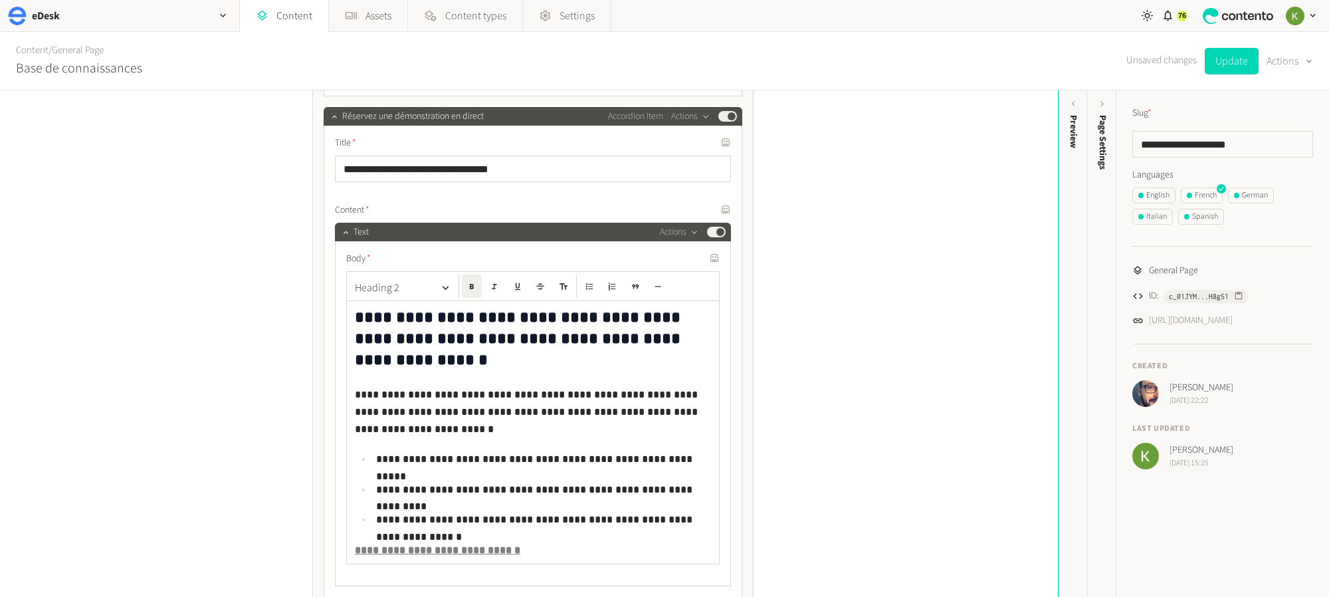
scroll to position [4282, 0]
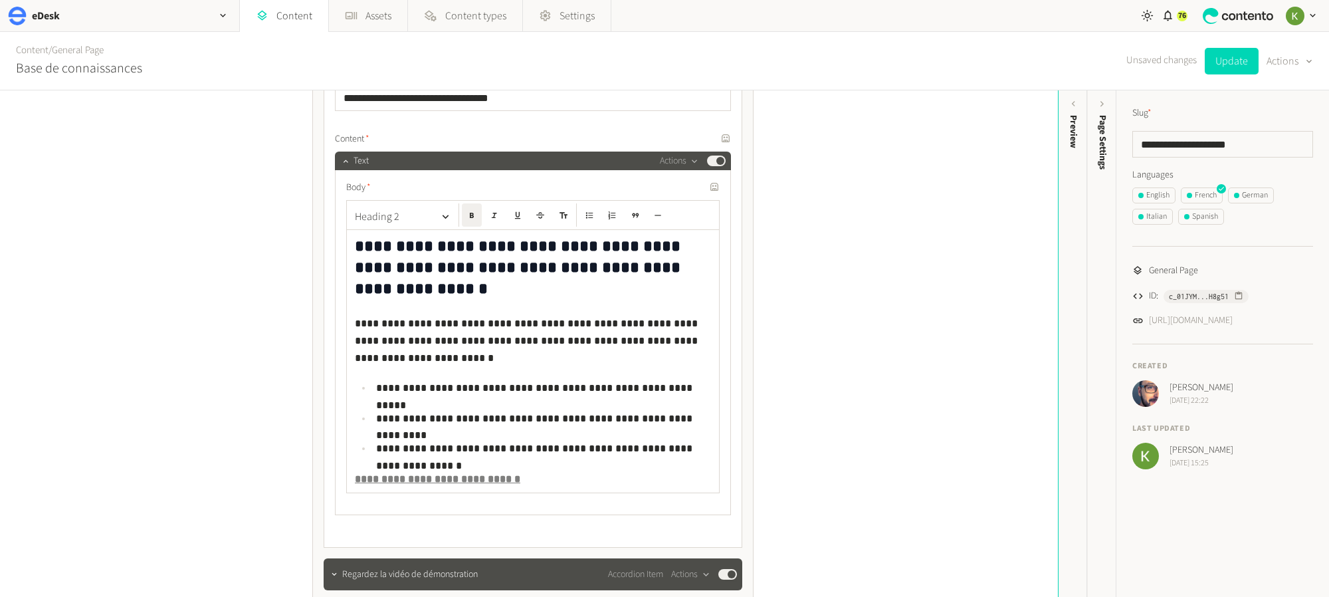
click at [454, 474] on strong "**********" at bounding box center [437, 479] width 165 height 10
drag, startPoint x: 477, startPoint y: 393, endPoint x: 385, endPoint y: 352, distance: 100.9
click at [331, 393] on div "**********" at bounding box center [533, 301] width 419 height 493
click at [589, 211] on icon "button" at bounding box center [589, 215] width 9 height 9
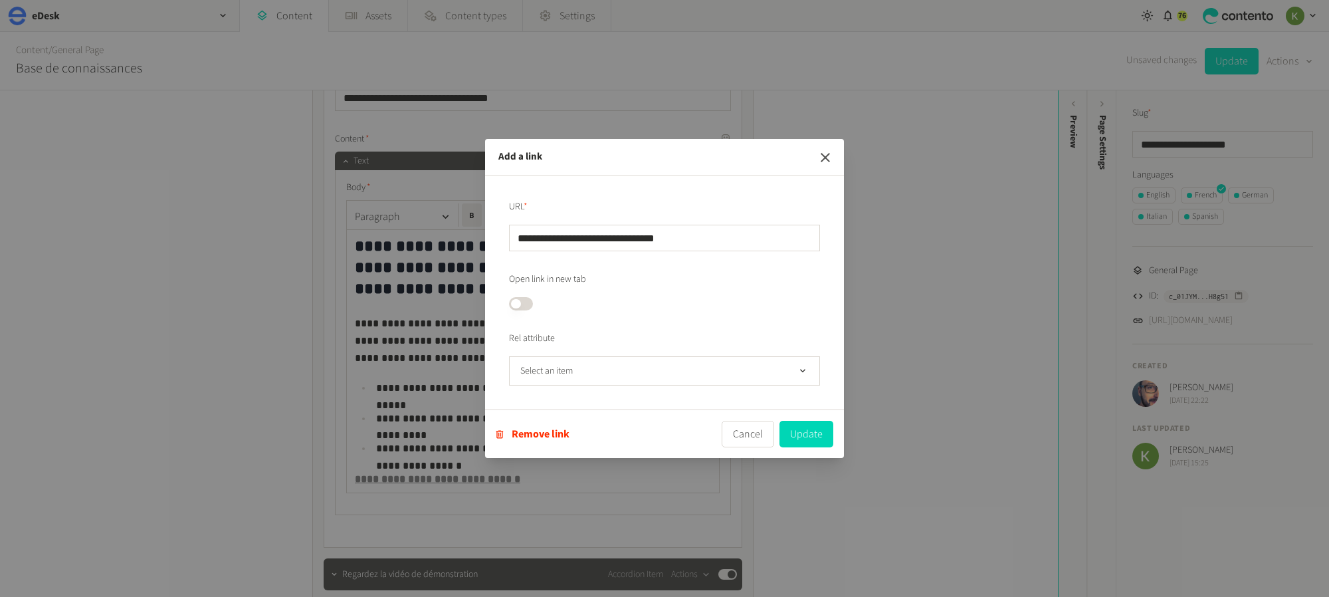
click at [818, 156] on icon "button" at bounding box center [826, 158] width 16 height 16
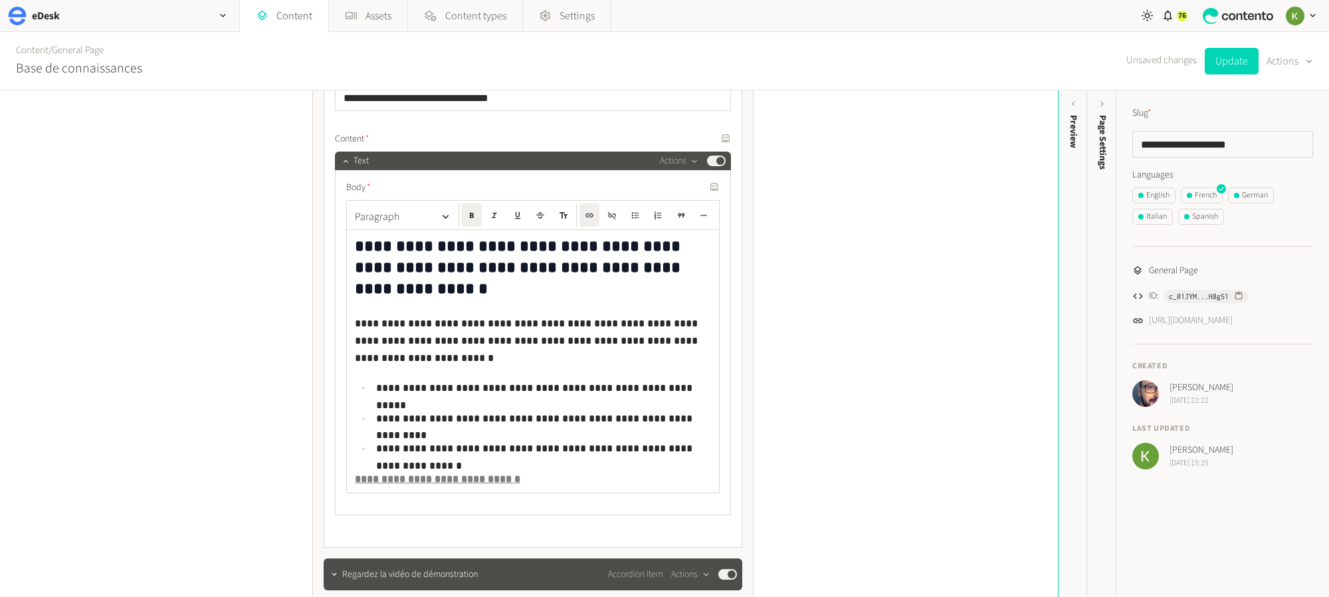
scroll to position [4438, 0]
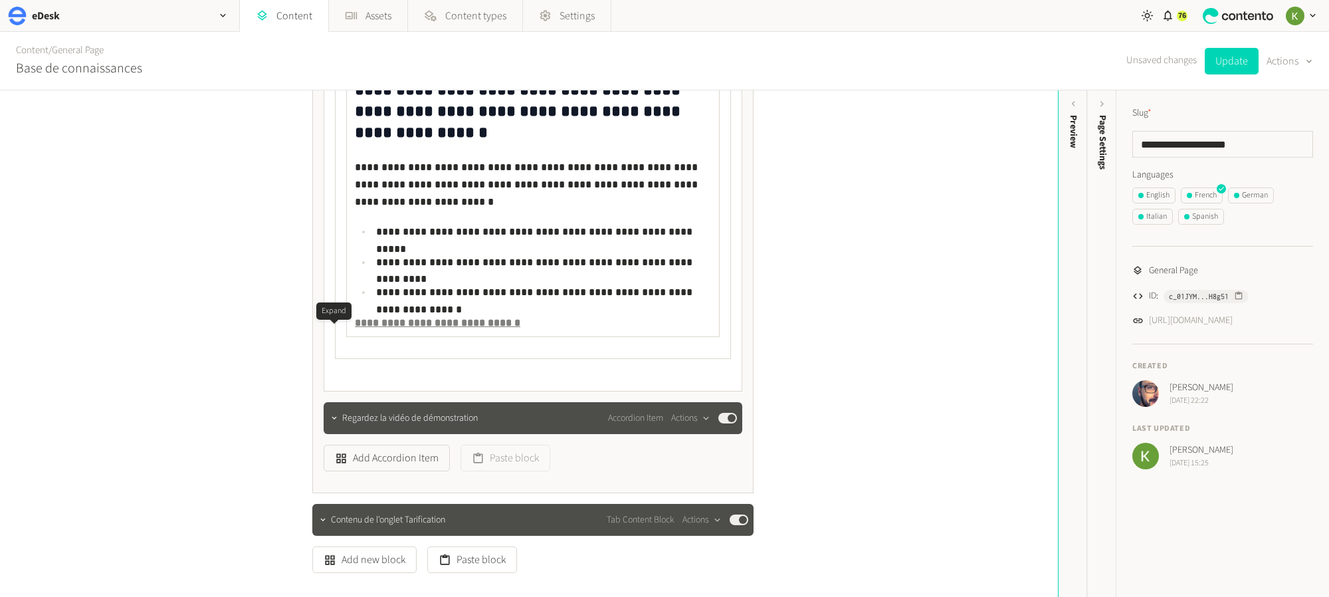
drag, startPoint x: 334, startPoint y: 335, endPoint x: 452, endPoint y: 296, distance: 124.4
click at [334, 413] on icon "button" at bounding box center [334, 417] width 9 height 9
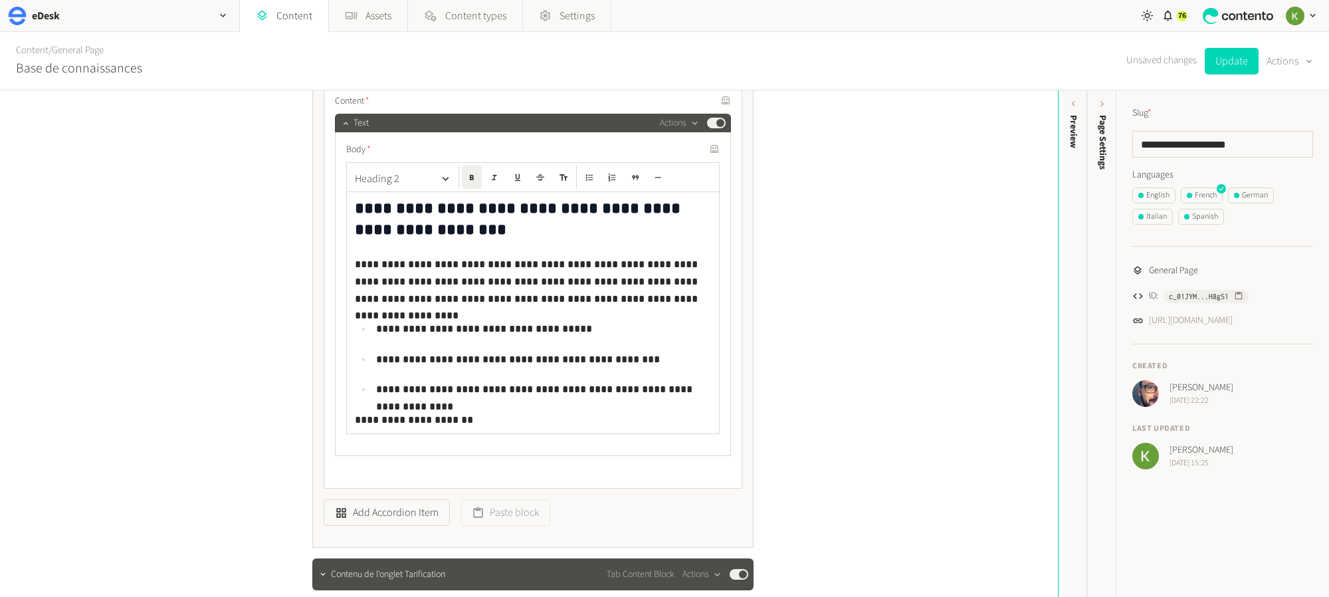
scroll to position [4897, 0]
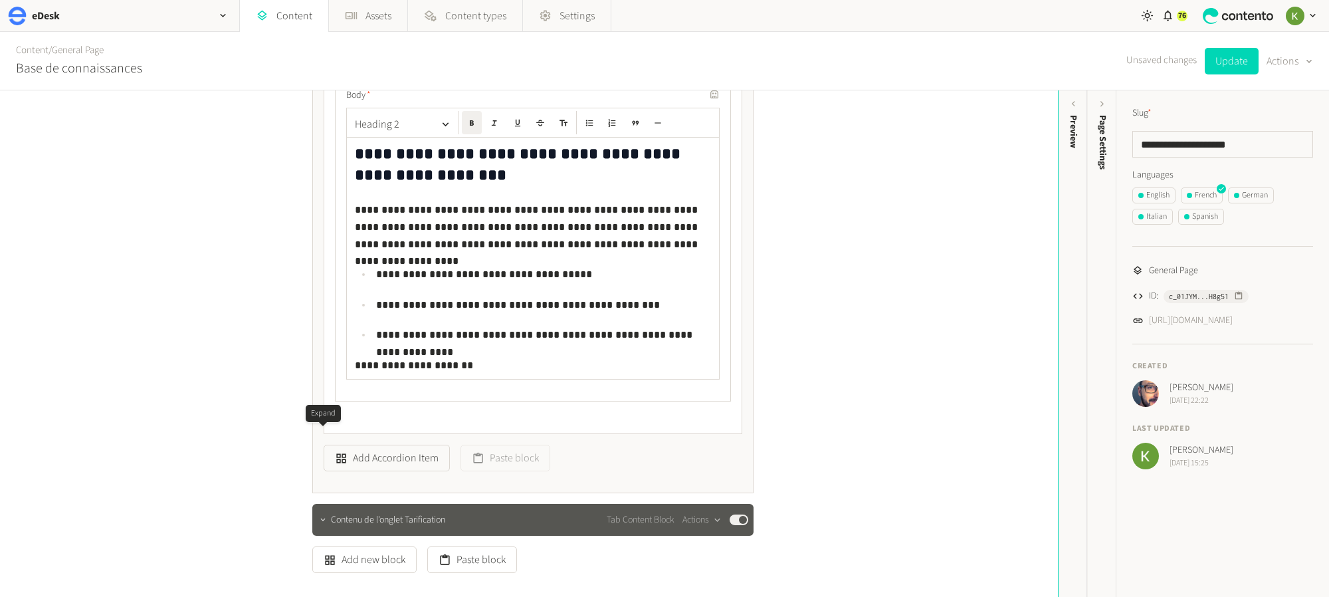
click at [316, 510] on button "button" at bounding box center [323, 518] width 16 height 16
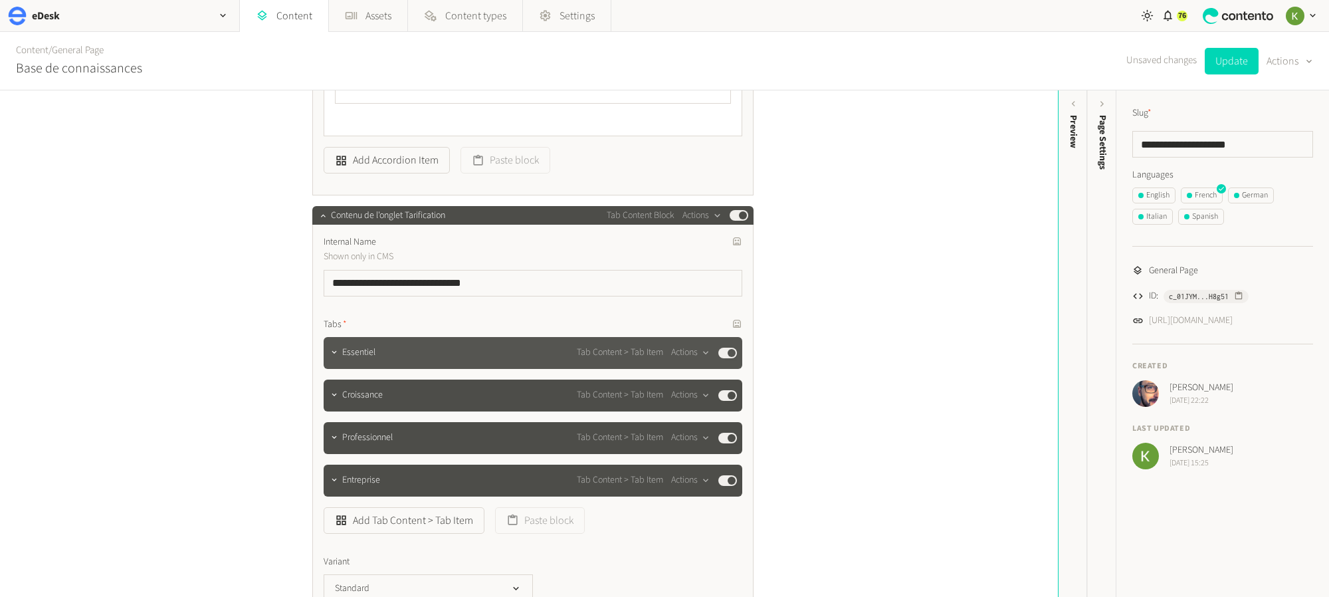
scroll to position [5212, 0]
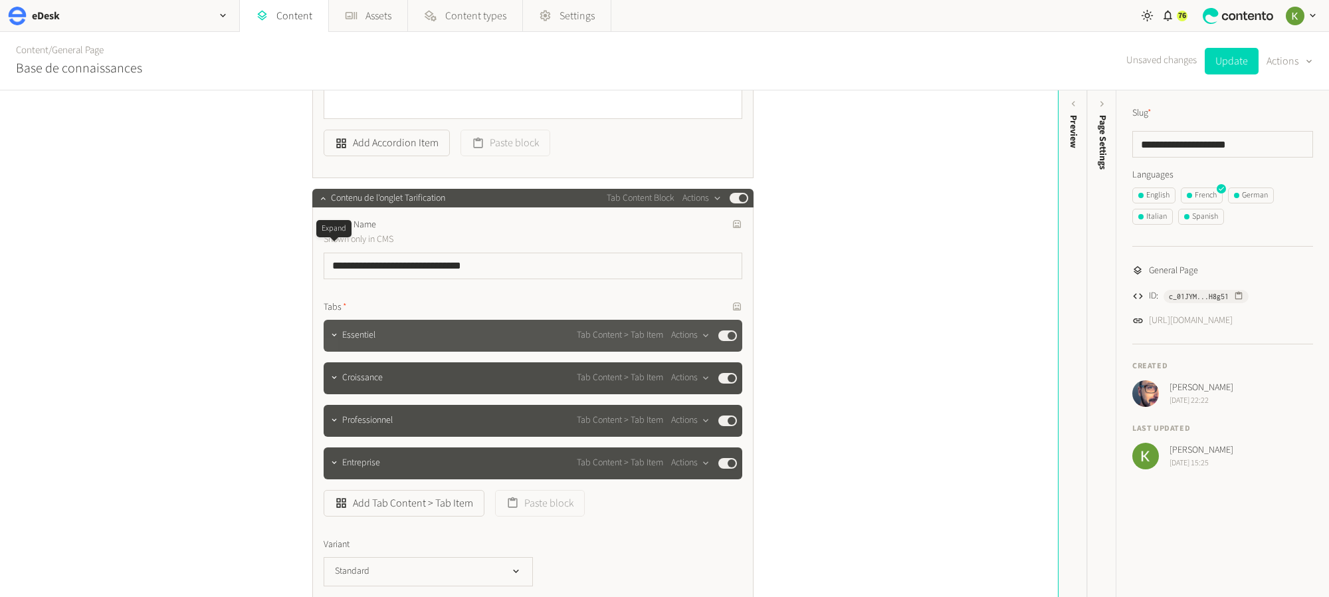
click at [337, 326] on div at bounding box center [334, 335] width 16 height 19
click at [337, 330] on icon "button" at bounding box center [334, 334] width 9 height 9
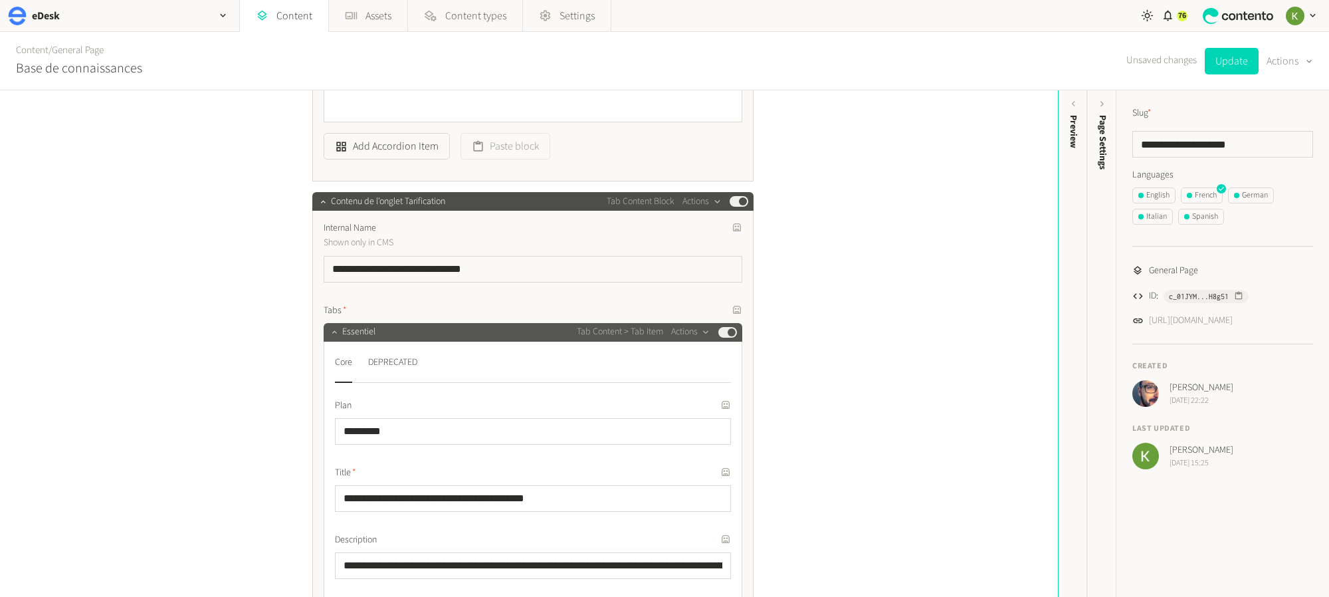
scroll to position [5201, 0]
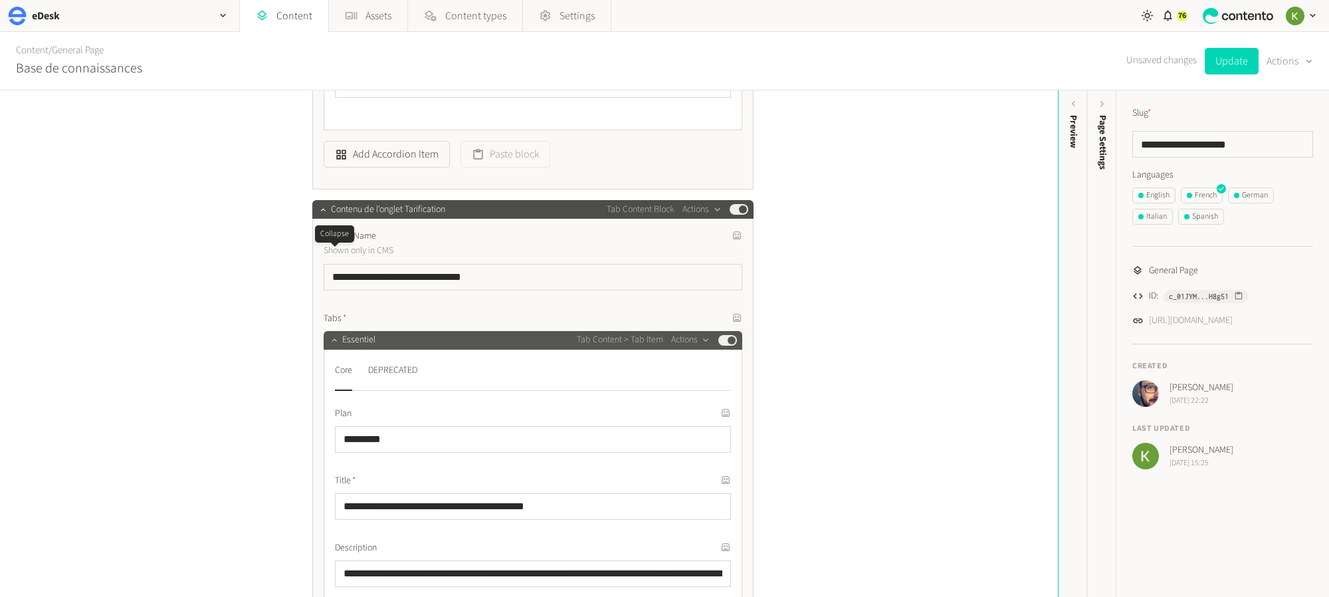
click at [337, 330] on button "button" at bounding box center [334, 338] width 16 height 16
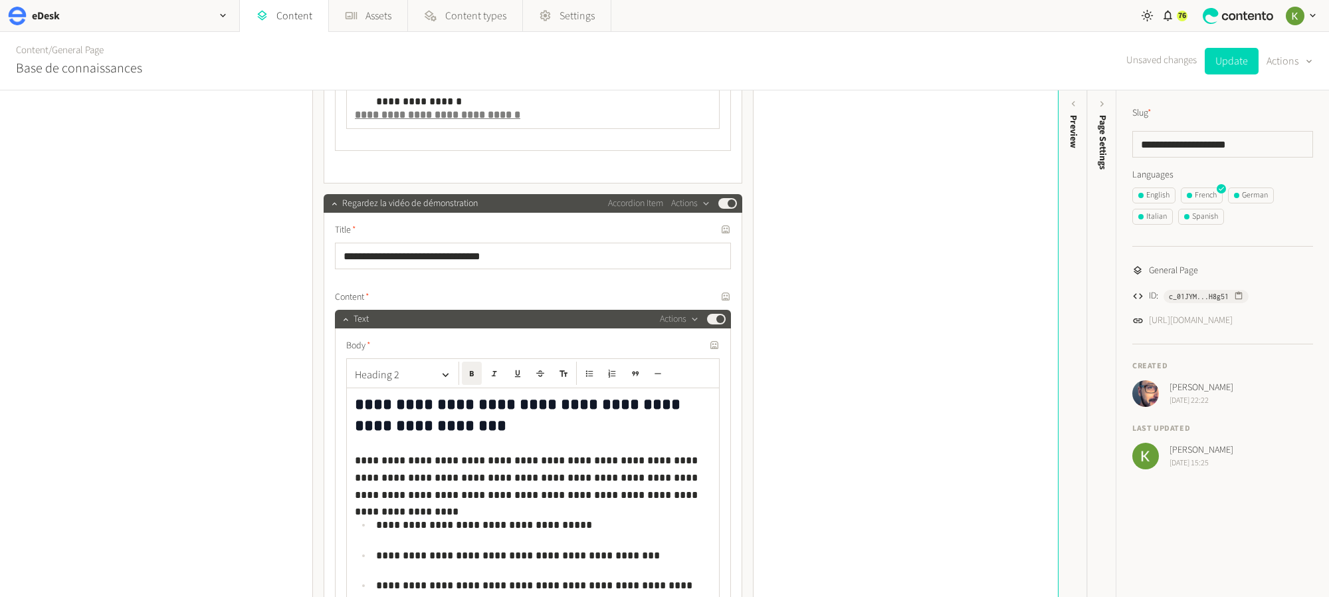
scroll to position [4601, 0]
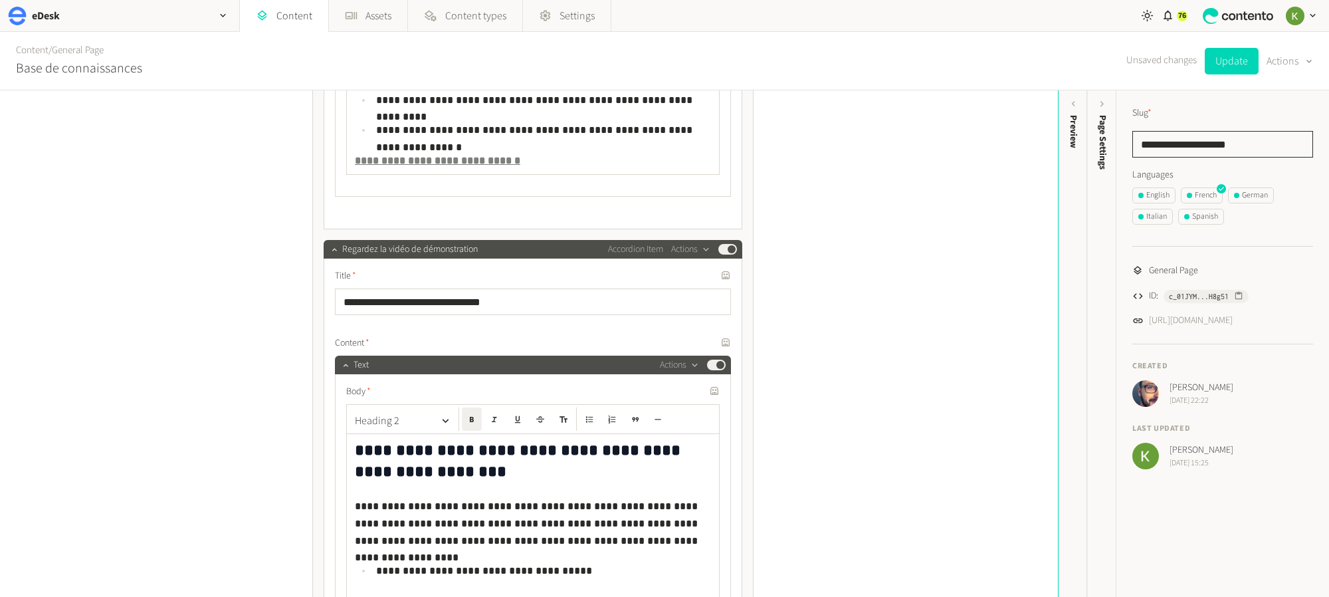
drag, startPoint x: 1256, startPoint y: 145, endPoint x: 1117, endPoint y: 144, distance: 138.3
click at [1117, 144] on div "**********" at bounding box center [1223, 287] width 213 height 395
click at [1160, 191] on div "English" at bounding box center [1154, 195] width 31 height 12
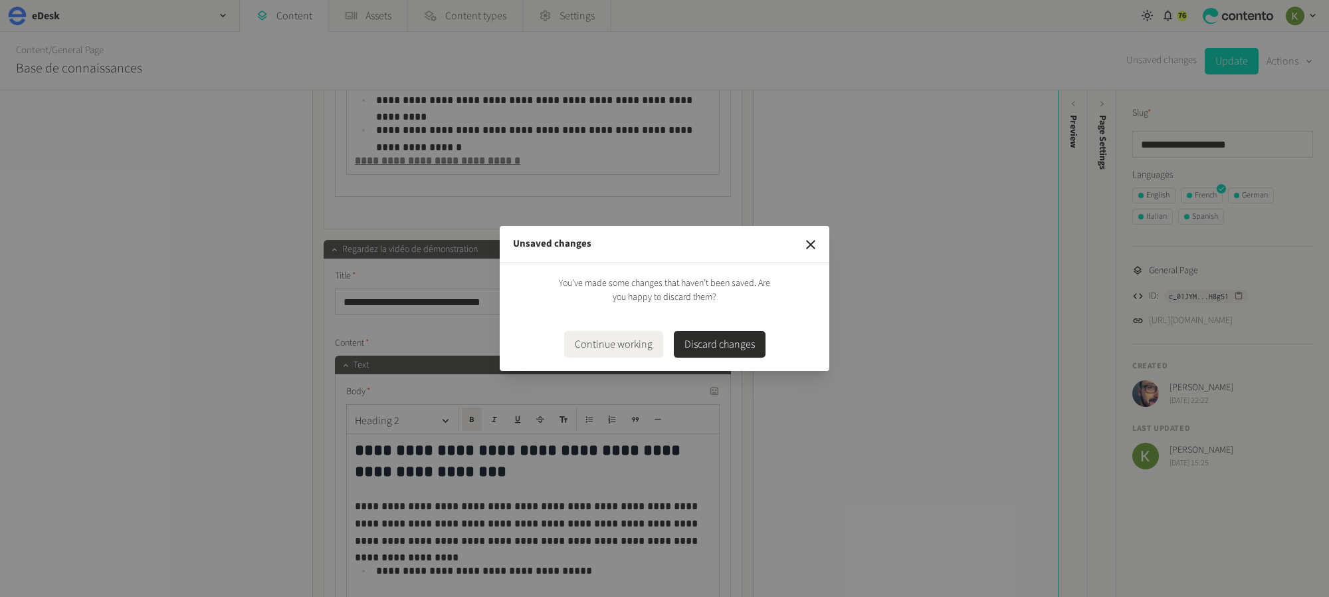
click at [718, 342] on button "Discard changes" at bounding box center [720, 344] width 92 height 27
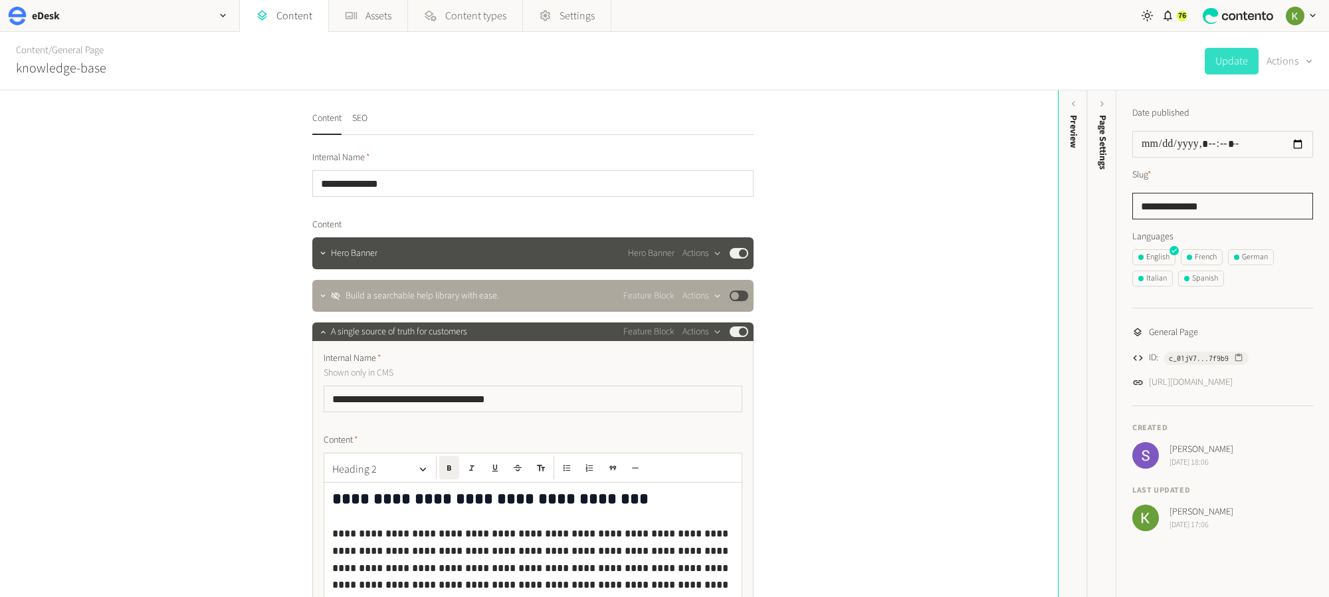
drag, startPoint x: 1227, startPoint y: 207, endPoint x: 1079, endPoint y: 213, distance: 147.6
click at [1079, 213] on div "**********" at bounding box center [664, 343] width 1329 height 506
